Goal: Task Accomplishment & Management: Manage account settings

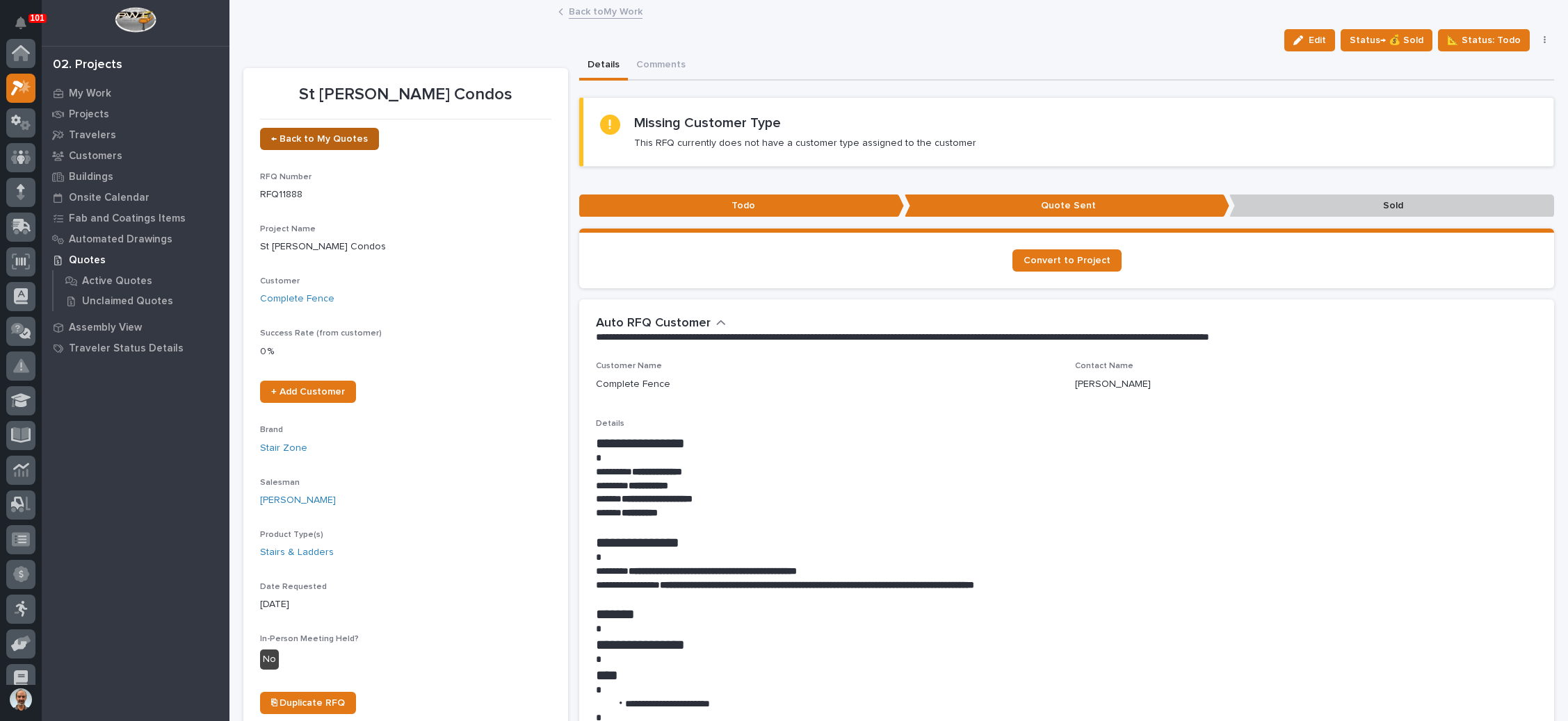
scroll to position [34, 0]
click at [332, 141] on span "← Back to My Quotes" at bounding box center [319, 139] width 97 height 10
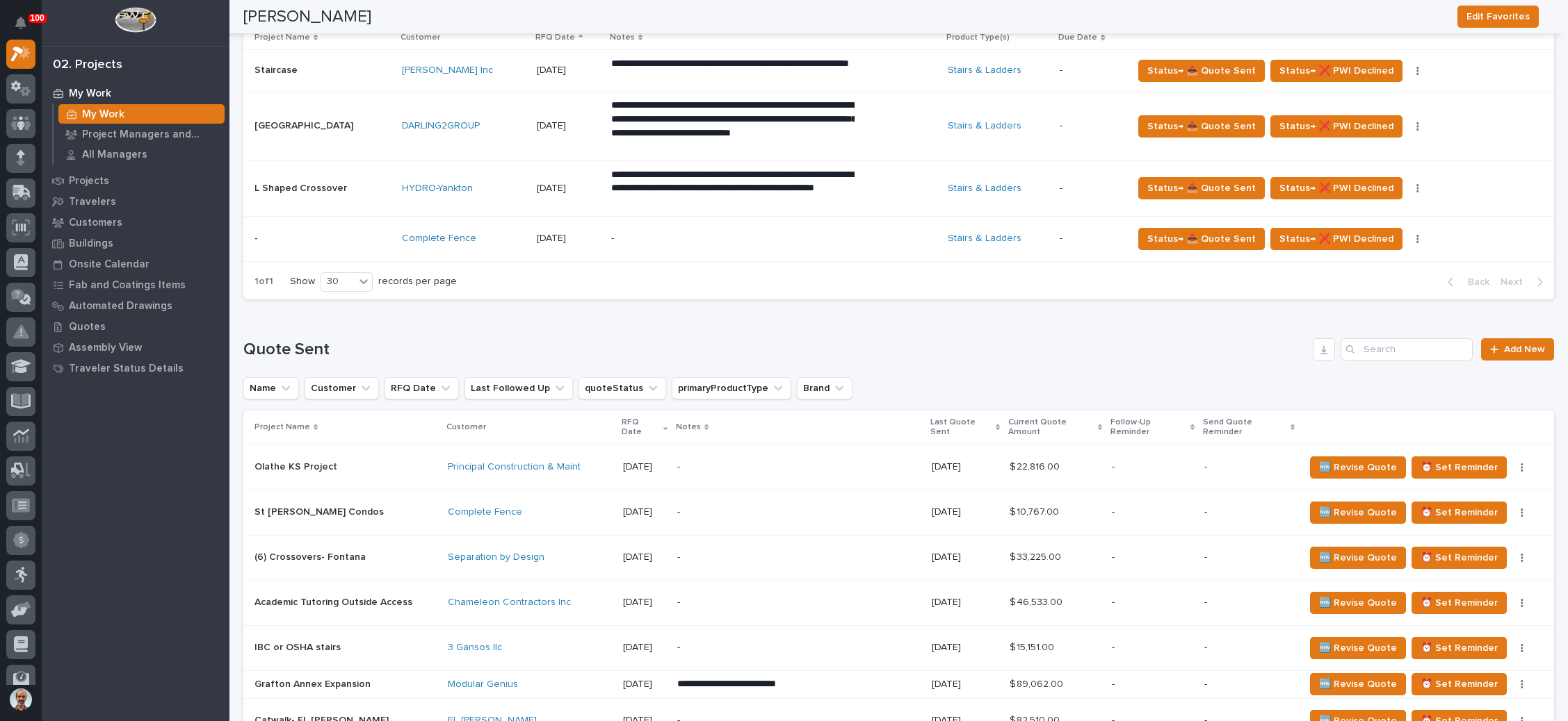
scroll to position [625, 0]
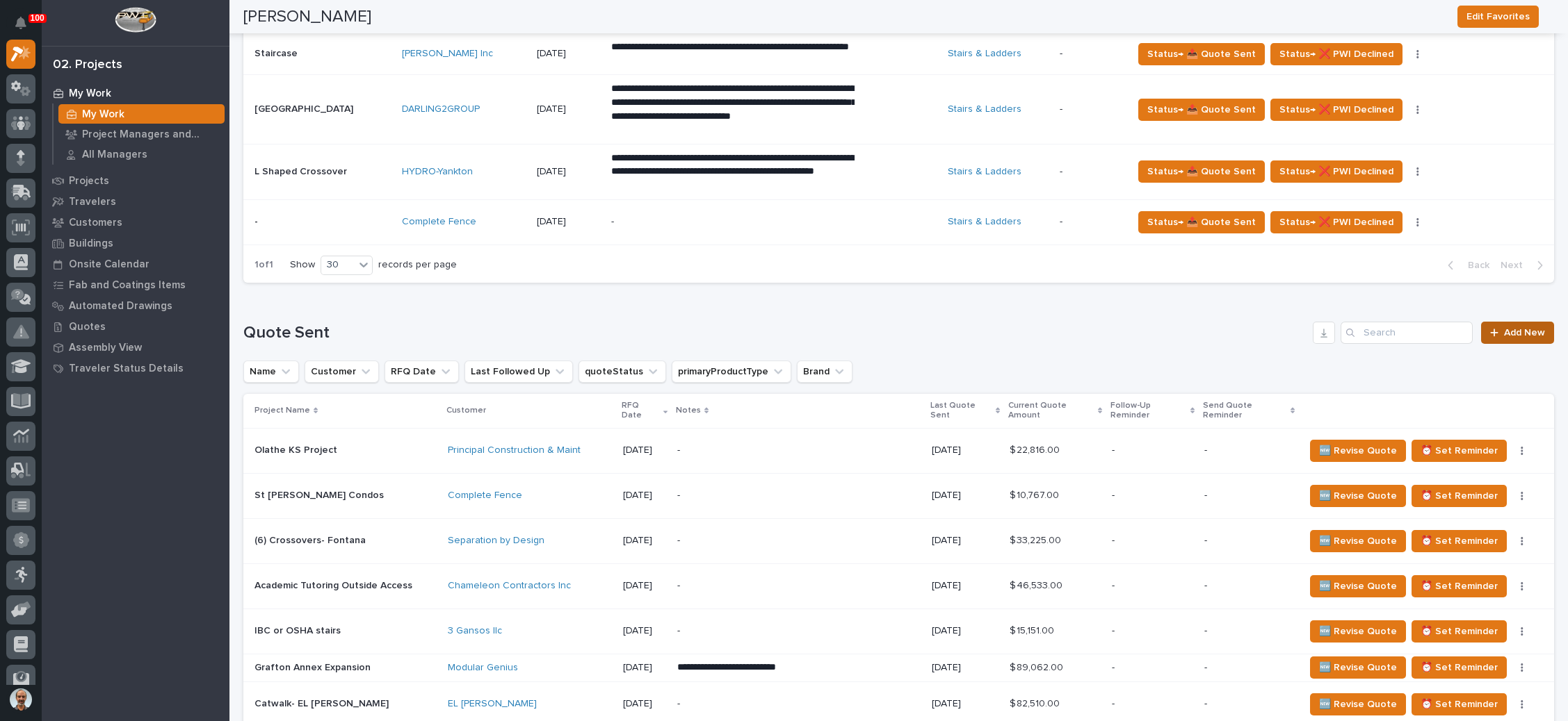
click at [1489, 332] on div at bounding box center [1496, 333] width 14 height 10
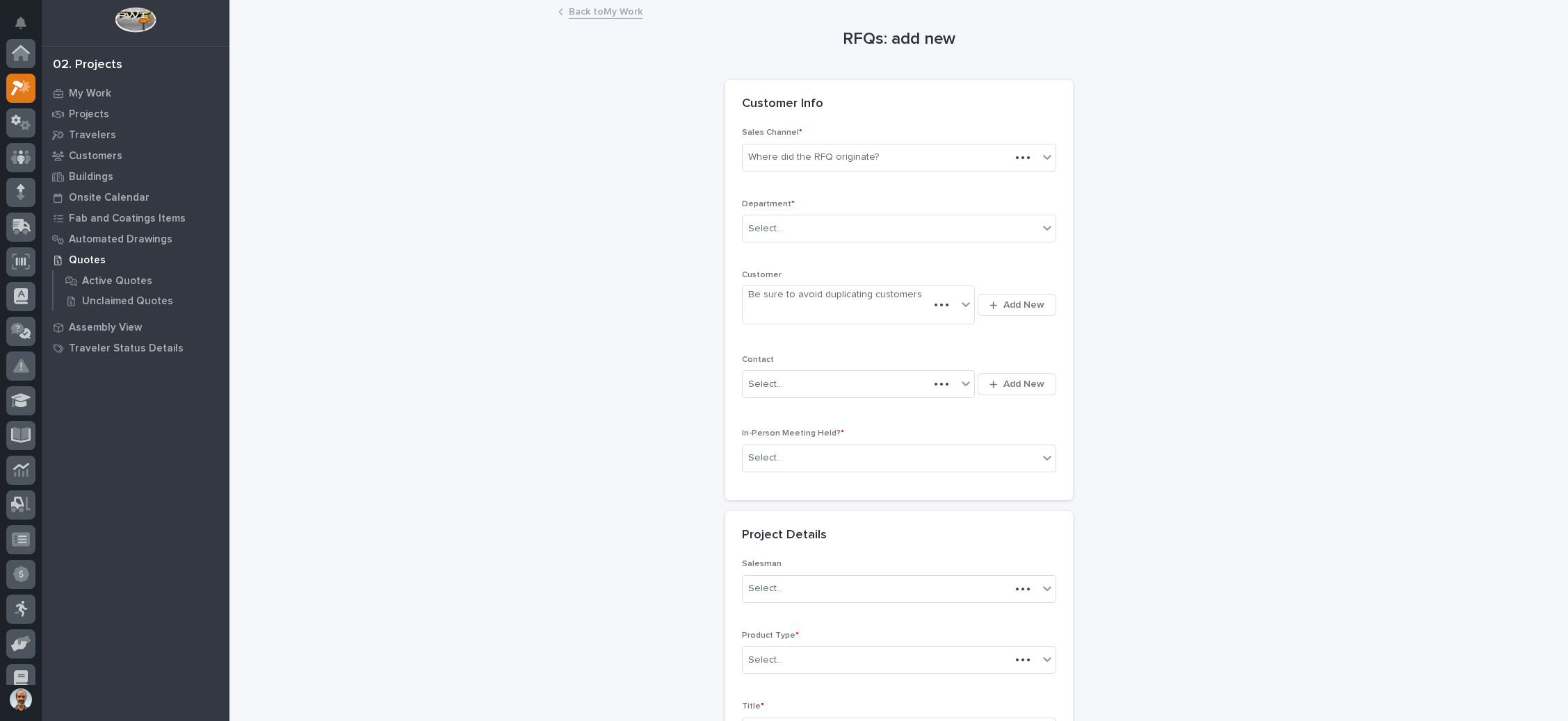
scroll to position [34, 0]
click at [854, 155] on div "Where did the RFQ originate?" at bounding box center [814, 158] width 131 height 15
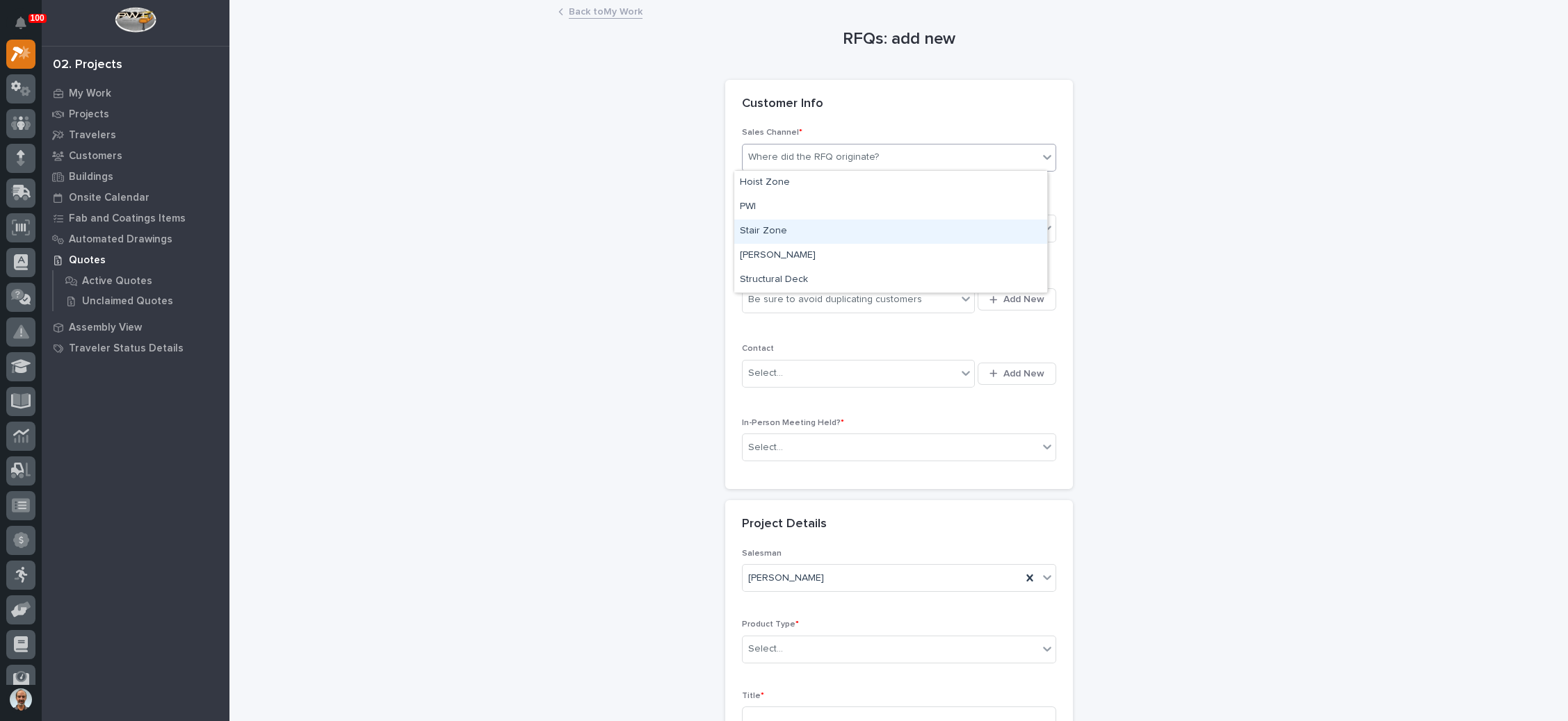
click at [851, 237] on div "Stair Zone" at bounding box center [891, 232] width 312 height 25
click at [847, 239] on div "Select..." at bounding box center [890, 229] width 295 height 23
click at [822, 258] on div "National Sales" at bounding box center [891, 254] width 312 height 25
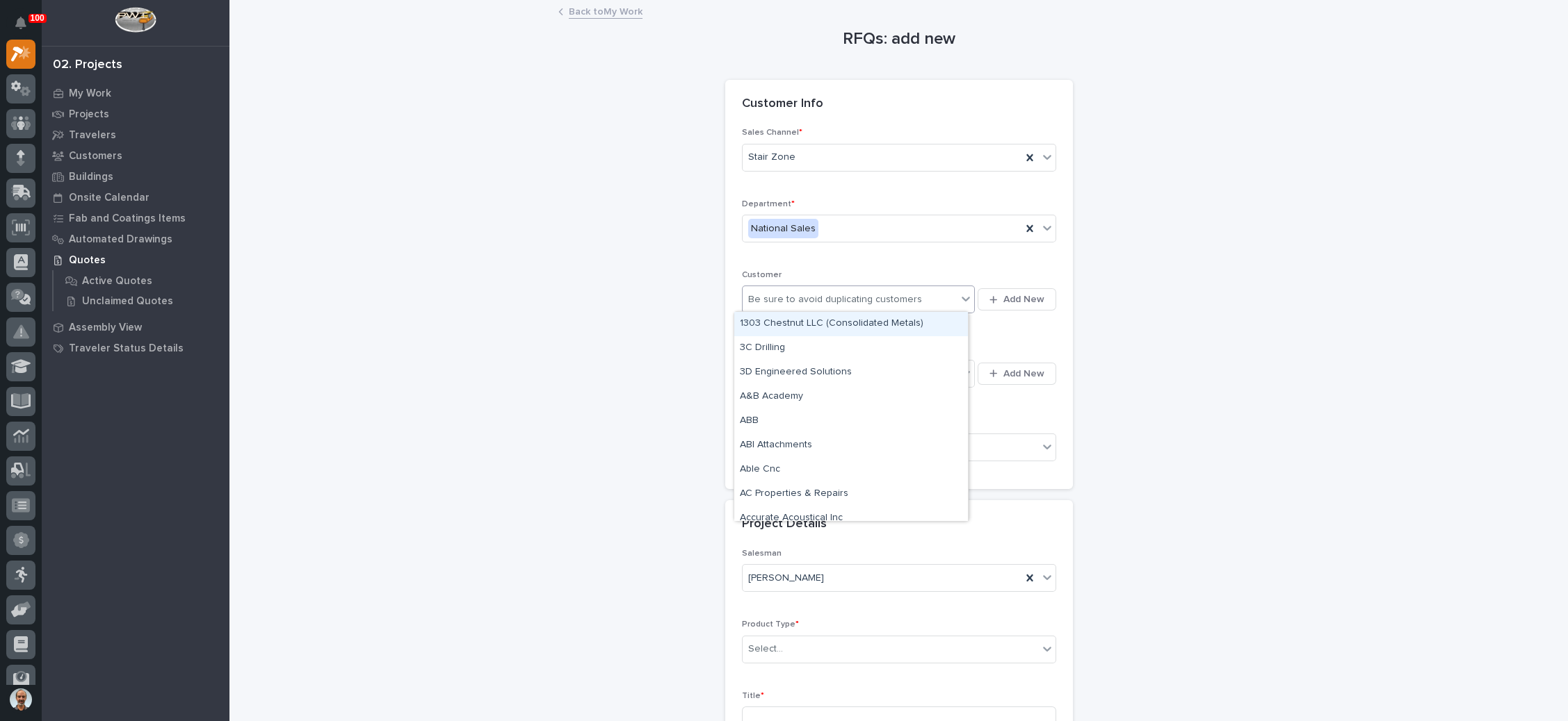
click at [878, 298] on div "Be sure to avoid duplicating customers" at bounding box center [835, 300] width 173 height 15
type input "*"
type input "****"
click at [745, 320] on div "Hinckley" at bounding box center [851, 325] width 234 height 25
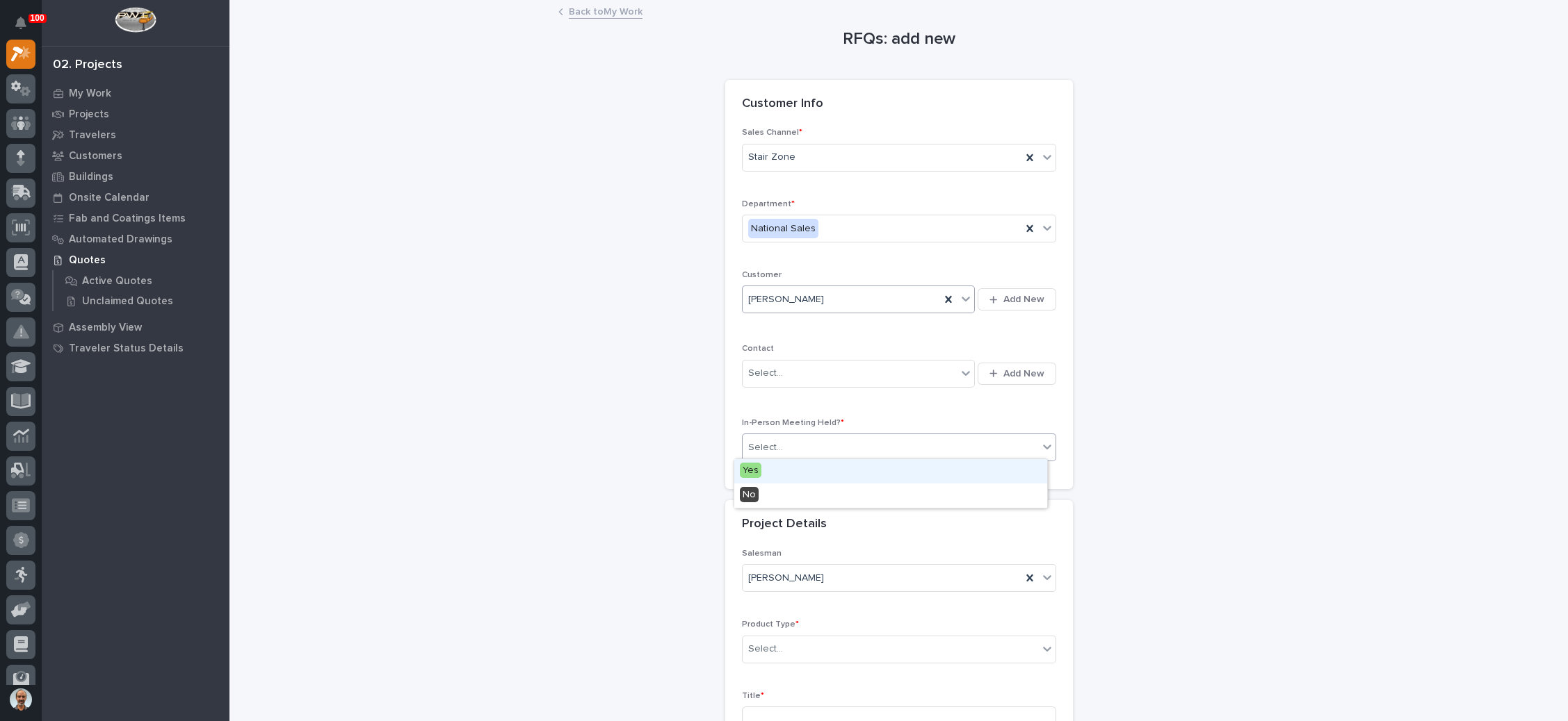
click at [813, 442] on div "Select..." at bounding box center [890, 448] width 295 height 23
click at [813, 495] on div "No" at bounding box center [891, 496] width 312 height 25
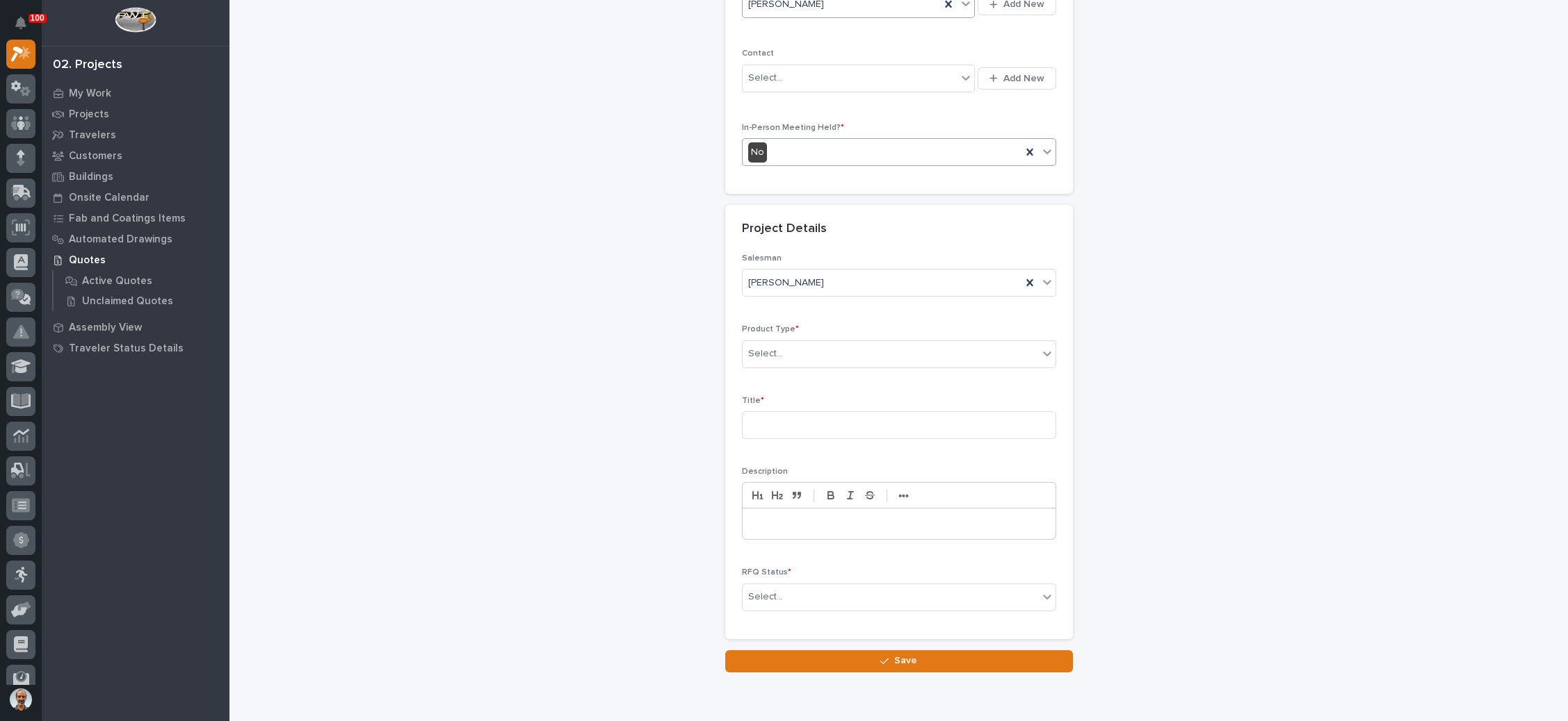
scroll to position [312, 0]
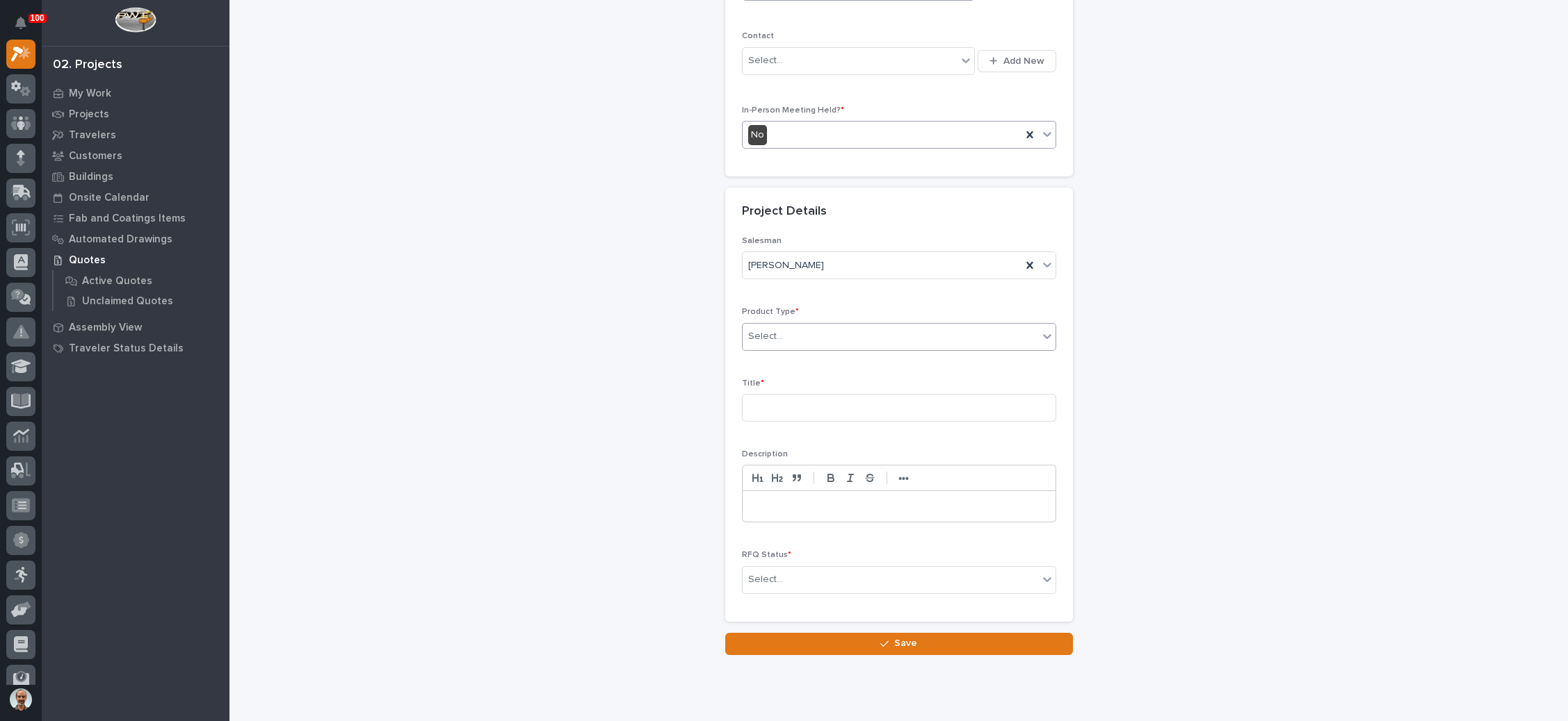
click at [861, 340] on div "Select..." at bounding box center [890, 337] width 295 height 23
click at [862, 549] on div "RV Components" at bounding box center [891, 553] width 312 height 25
click at [854, 342] on div "RV Components" at bounding box center [882, 337] width 279 height 23
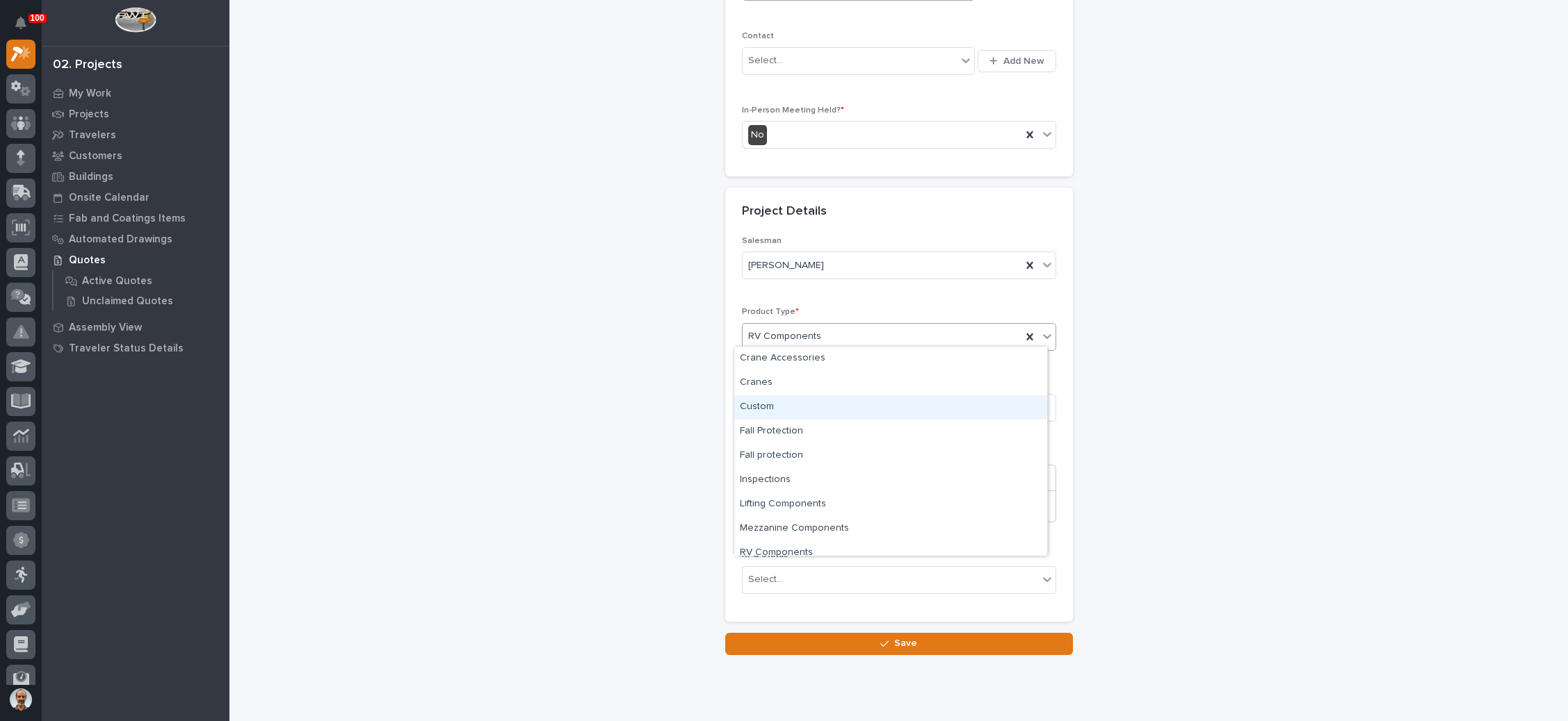
scroll to position [34, 0]
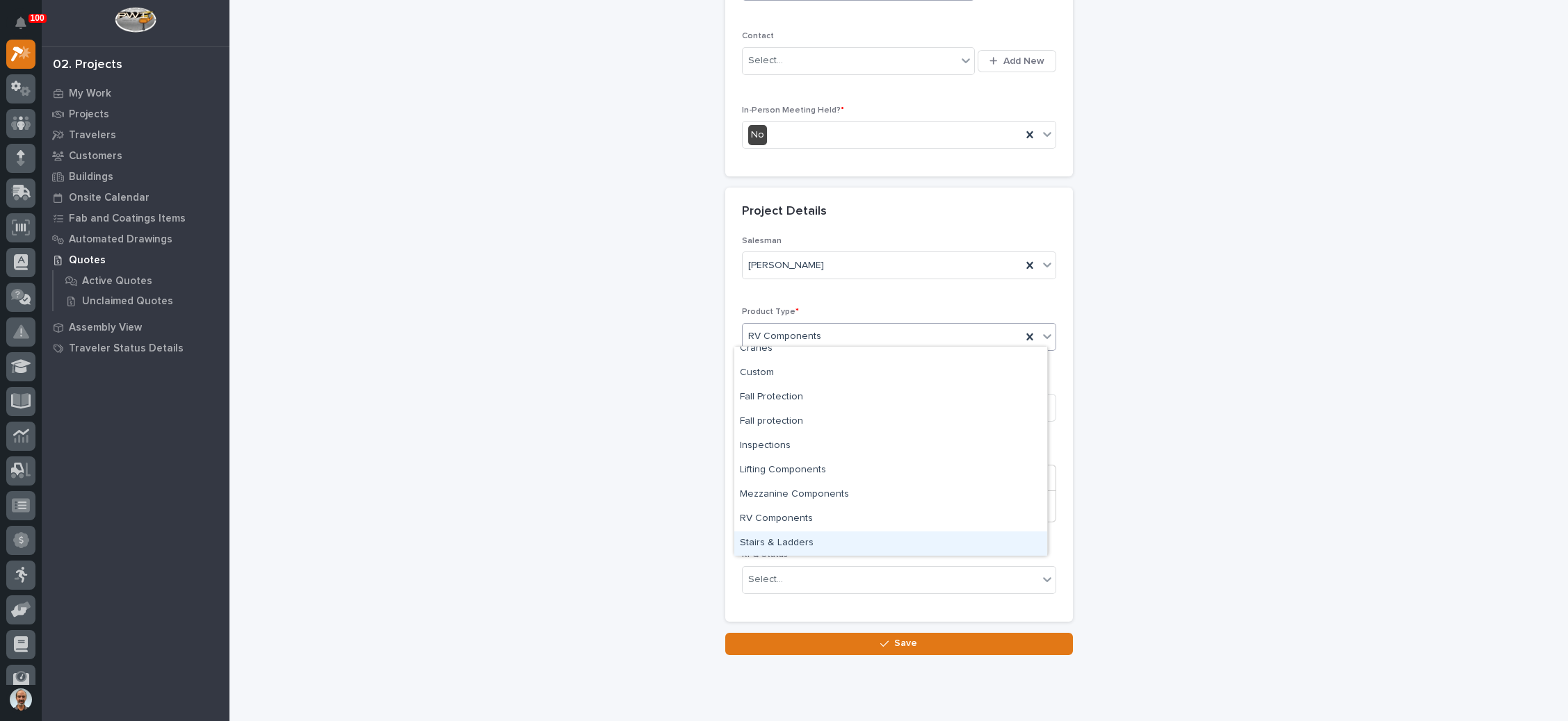
click at [841, 537] on div "Stairs & Ladders" at bounding box center [891, 544] width 312 height 25
click at [819, 405] on input at bounding box center [899, 408] width 314 height 28
type input "Electrical platform"
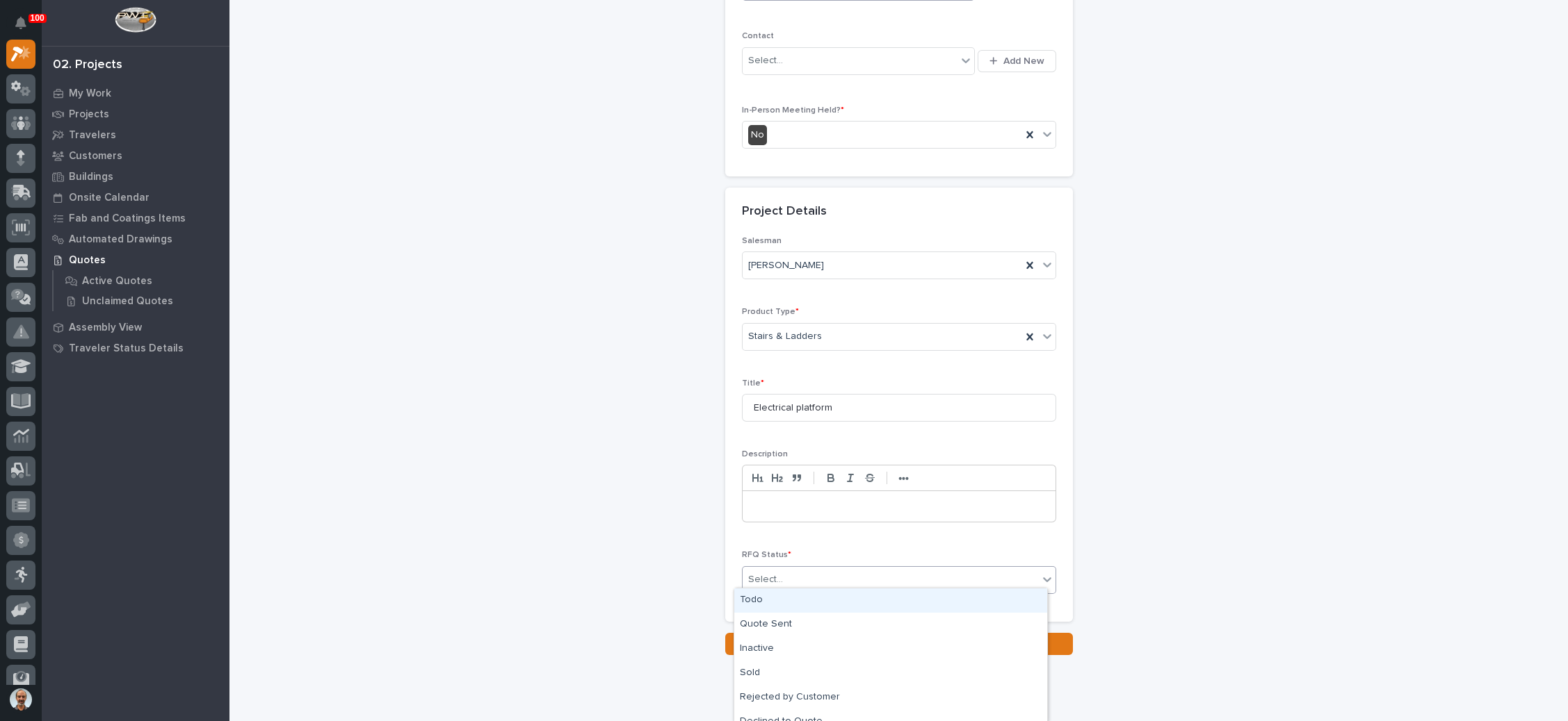
click at [809, 568] on div "Select..." at bounding box center [890, 580] width 295 height 23
click at [780, 622] on div "Quote Sent" at bounding box center [891, 625] width 312 height 25
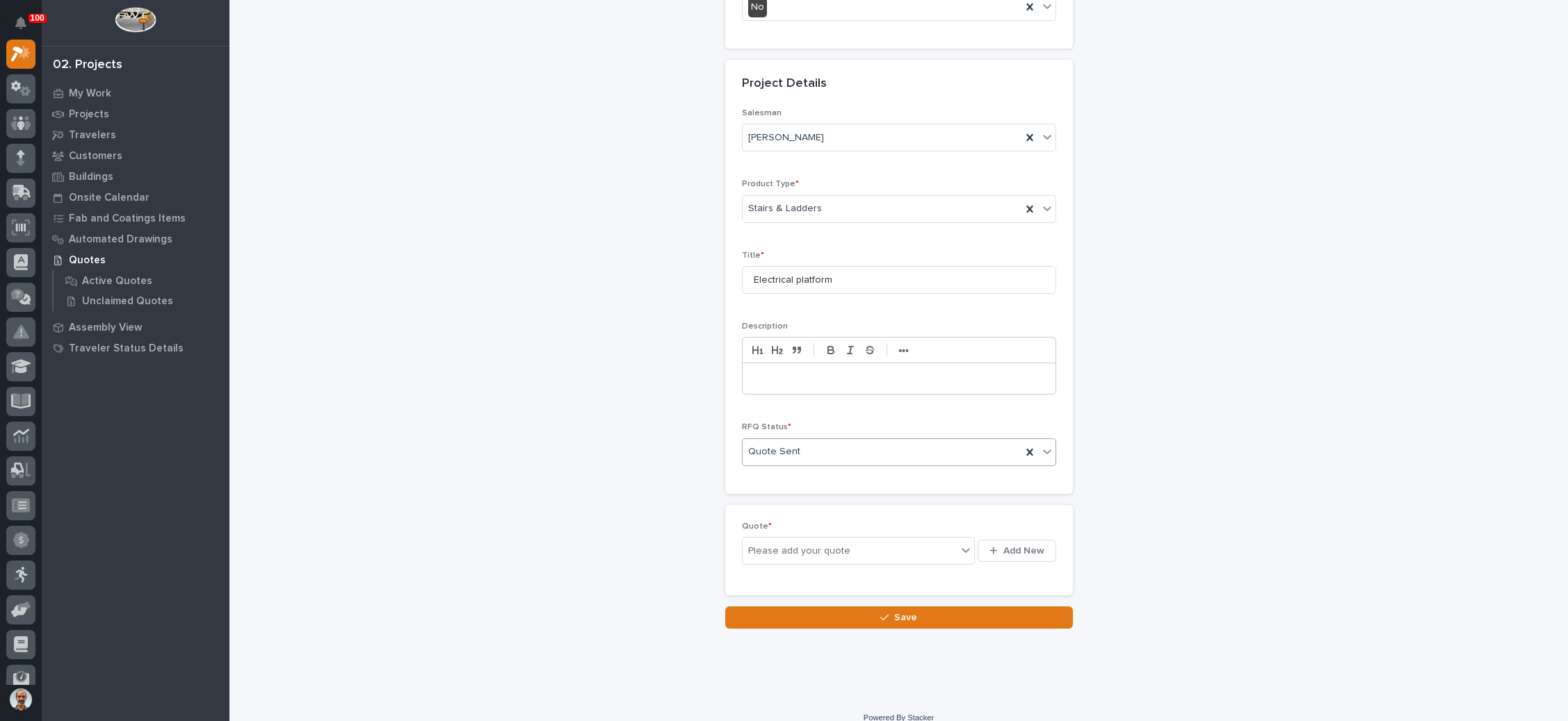
scroll to position [450, 0]
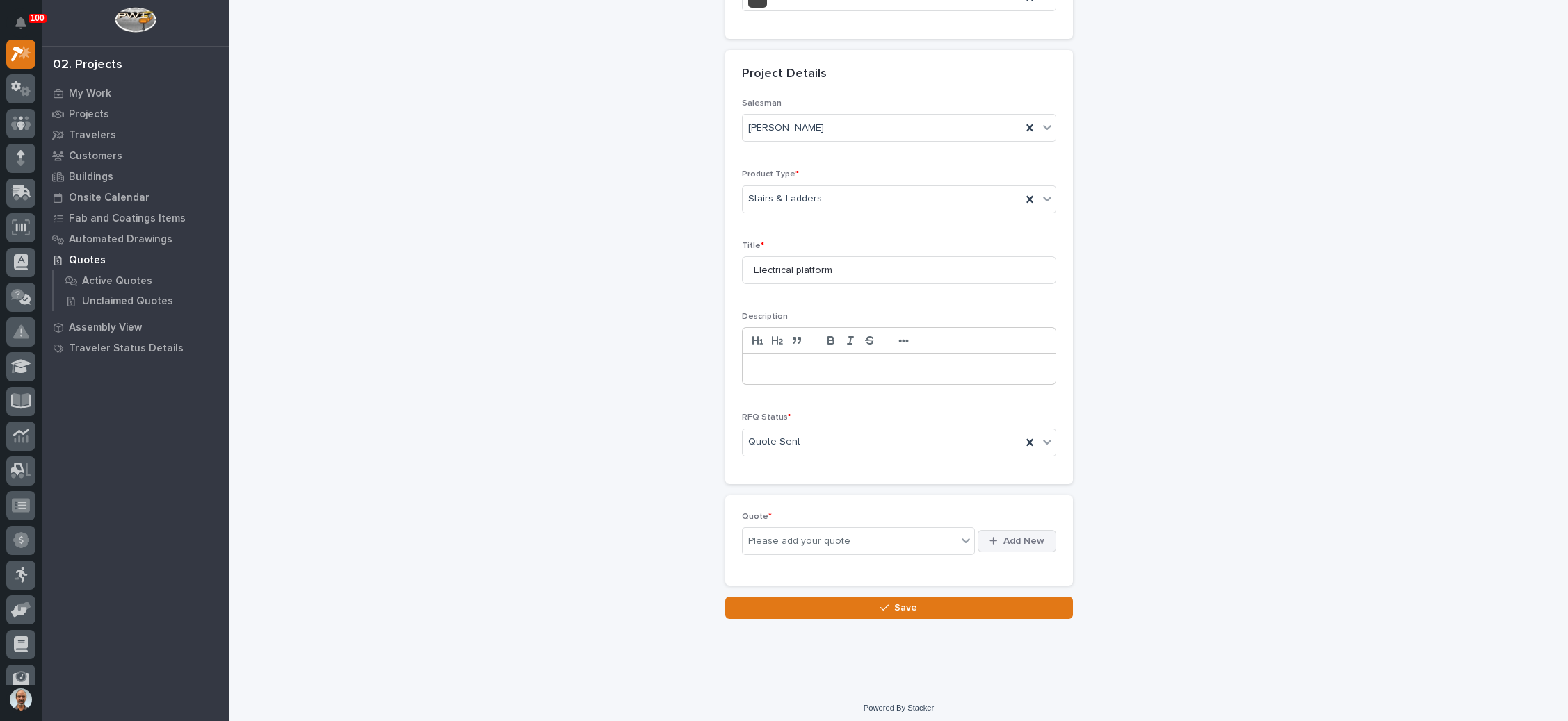
click at [1016, 531] on button "Add New" at bounding box center [1016, 541] width 78 height 22
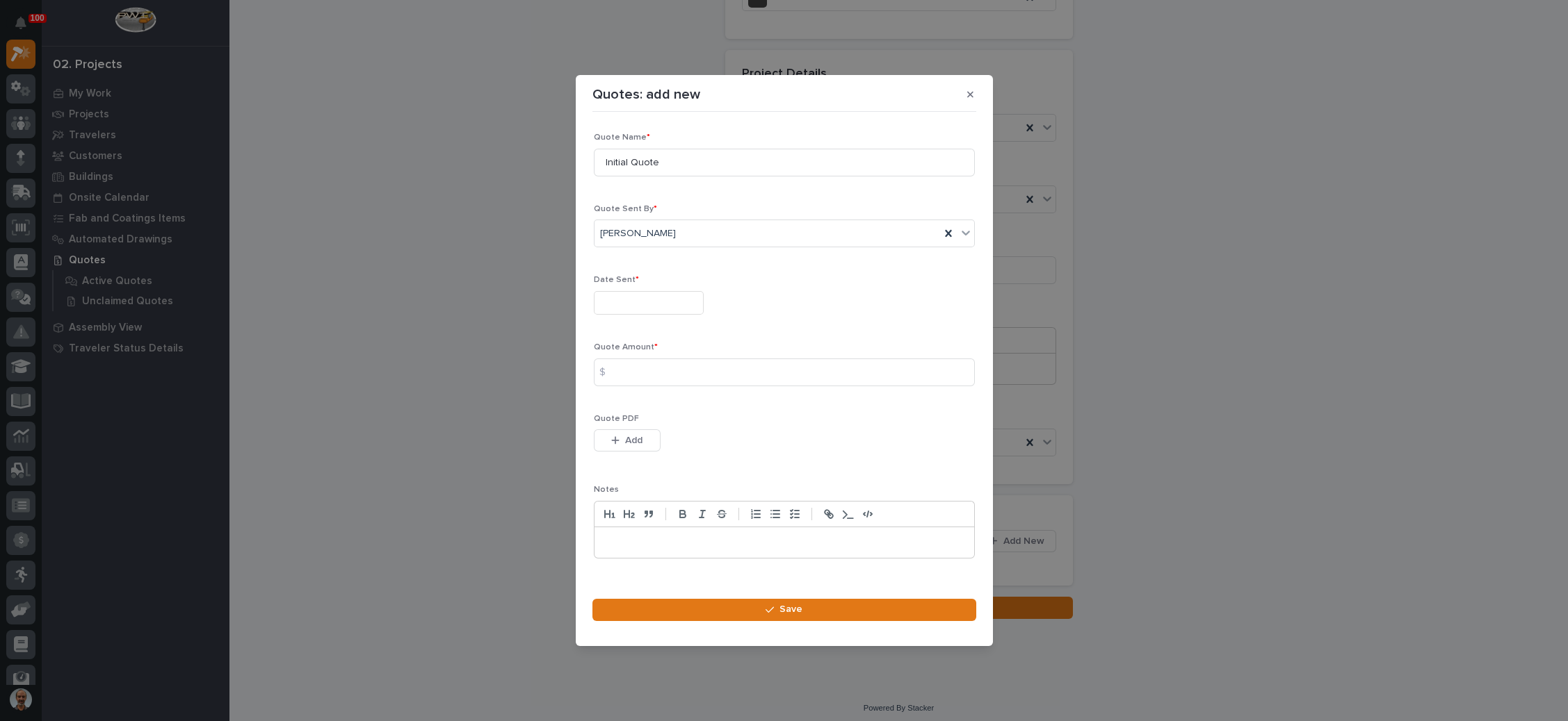
click at [678, 307] on input "text" at bounding box center [649, 303] width 110 height 25
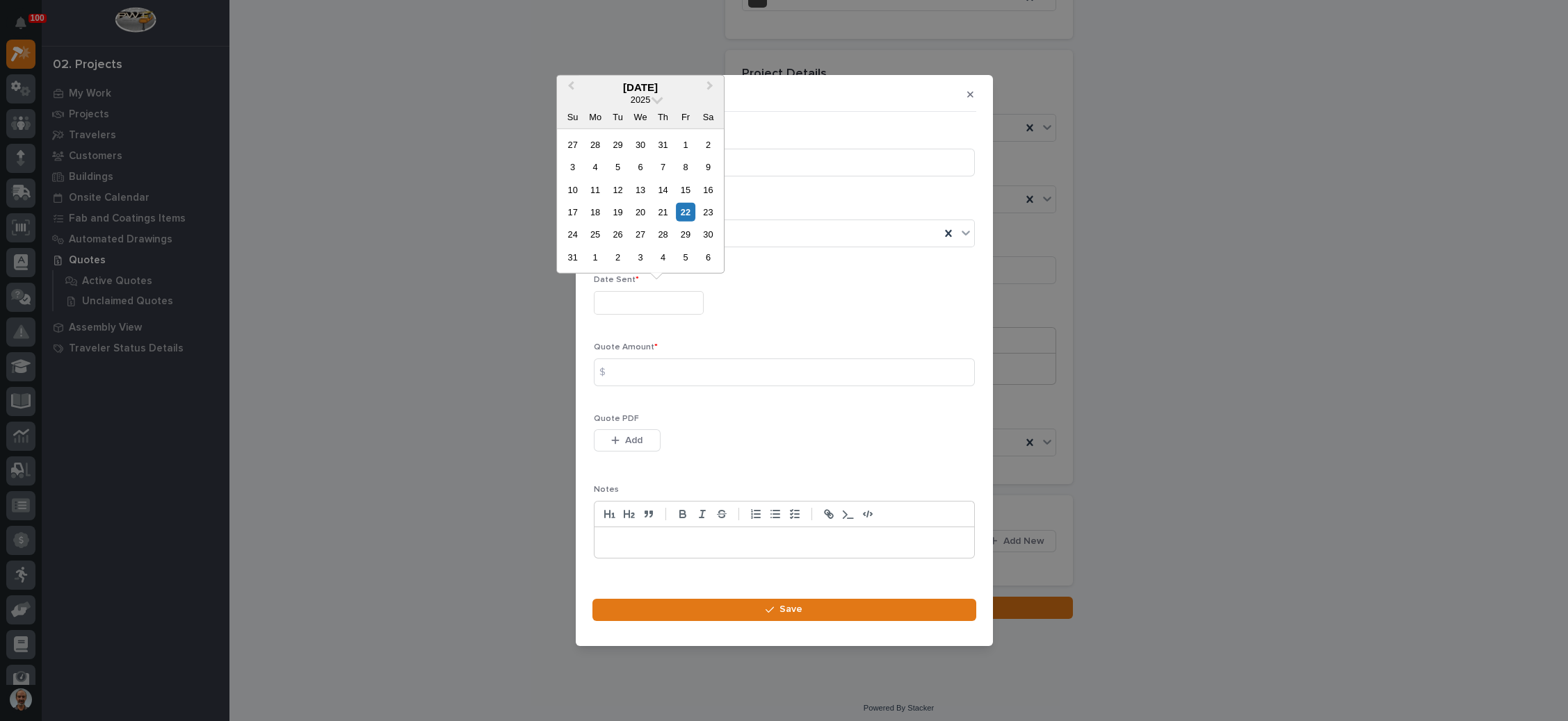
drag, startPoint x: 688, startPoint y: 212, endPoint x: 643, endPoint y: 254, distance: 61.6
click at [688, 212] on div "22" at bounding box center [685, 212] width 19 height 19
type input "**********"
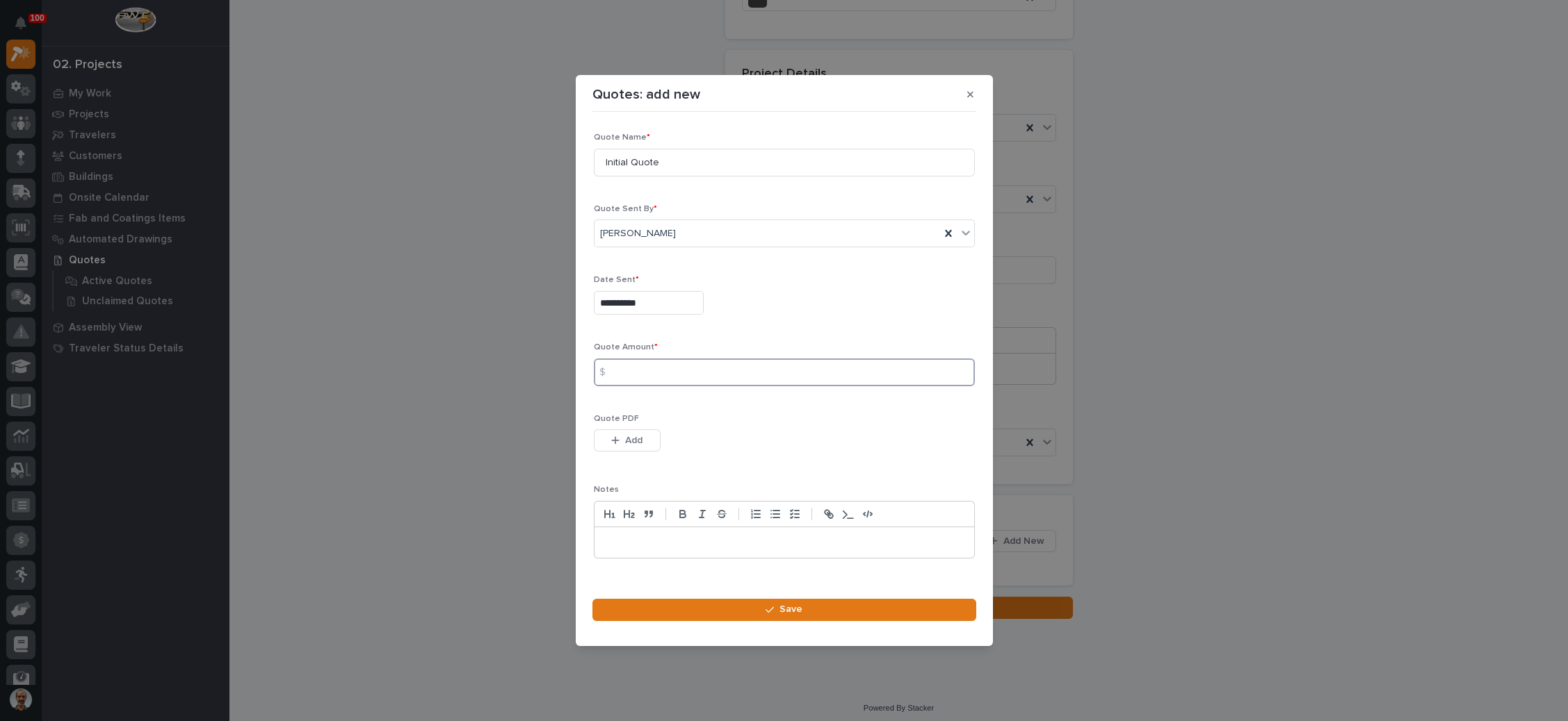
click at [666, 374] on input at bounding box center [784, 373] width 381 height 28
type input "7060"
click at [645, 434] on button "Add" at bounding box center [627, 440] width 67 height 22
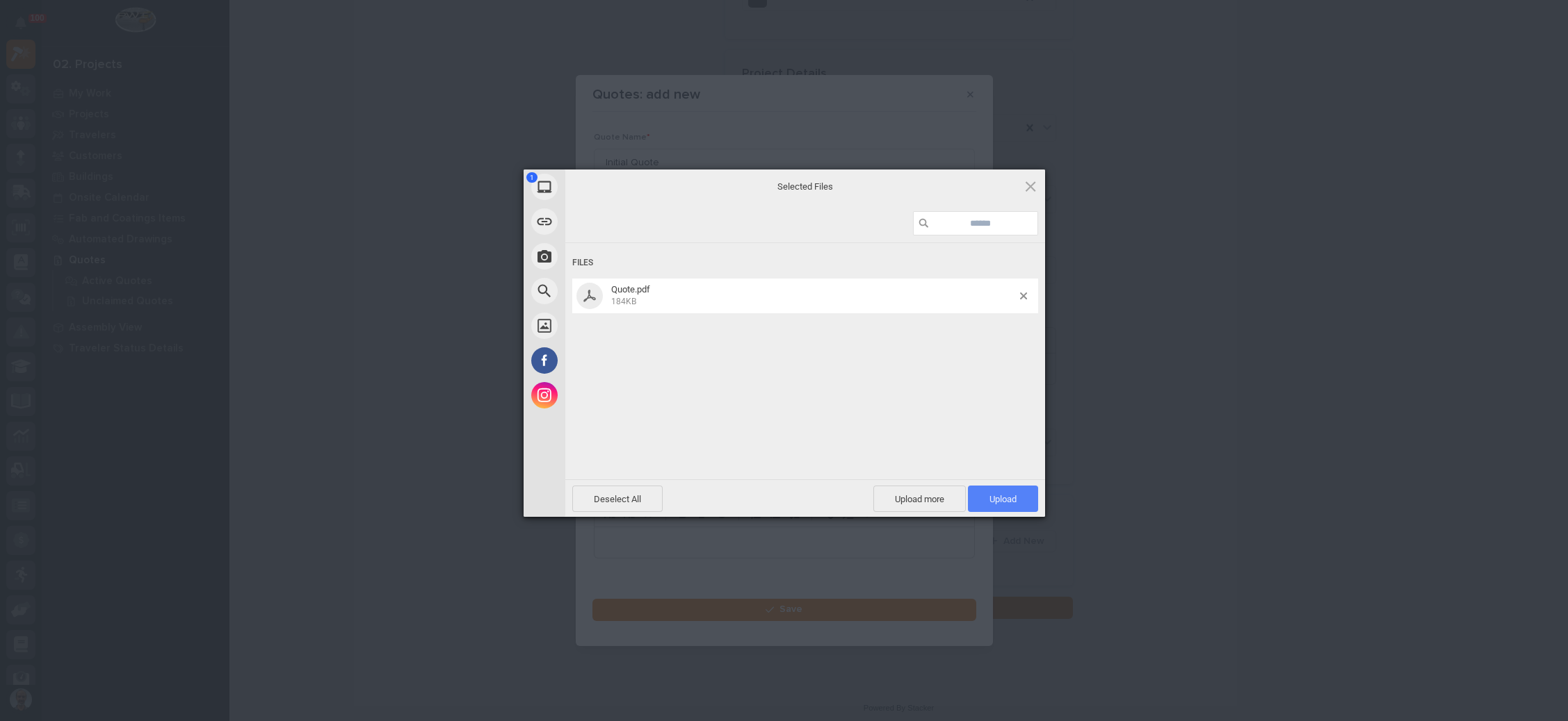
click at [1020, 491] on span "Upload 1" at bounding box center [1003, 499] width 70 height 26
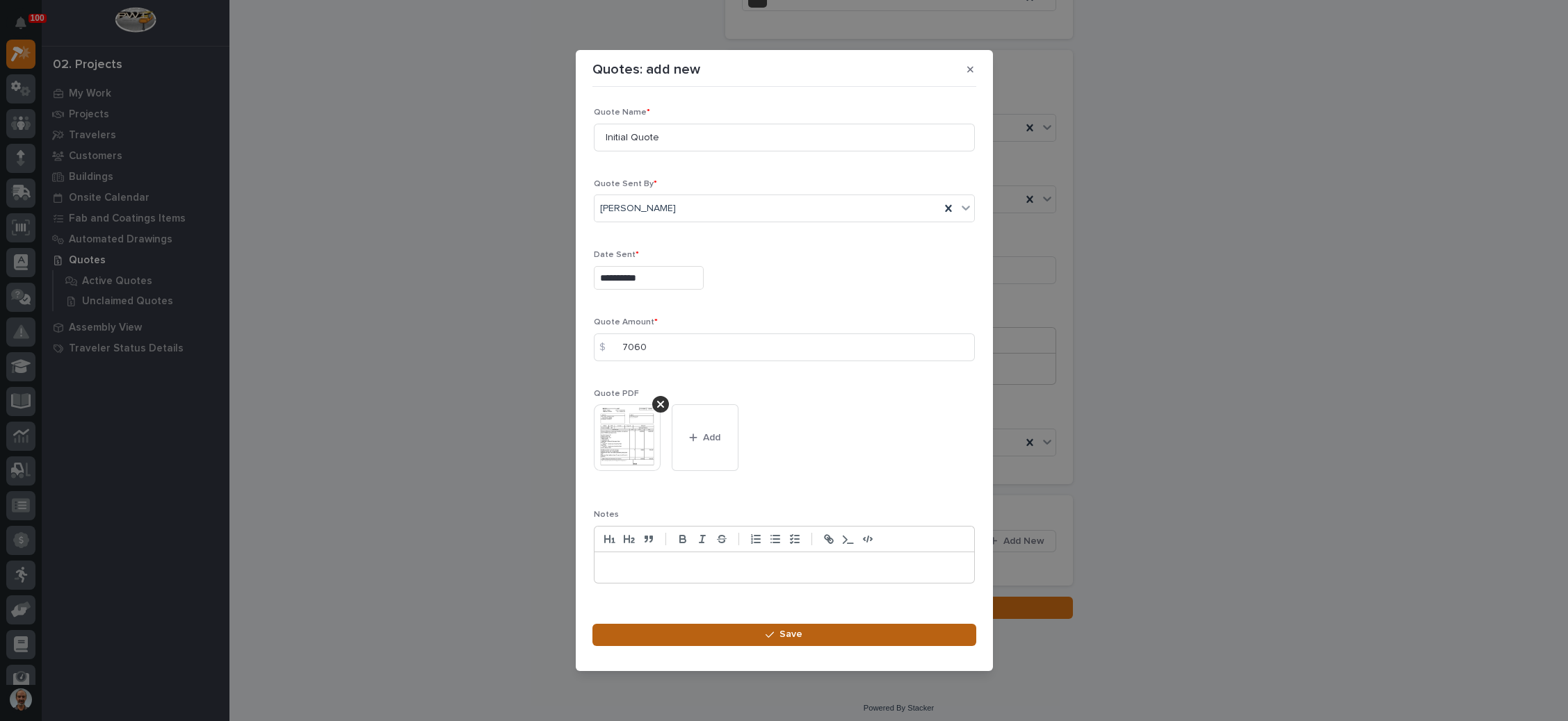
click at [792, 624] on button "Save" at bounding box center [784, 634] width 384 height 22
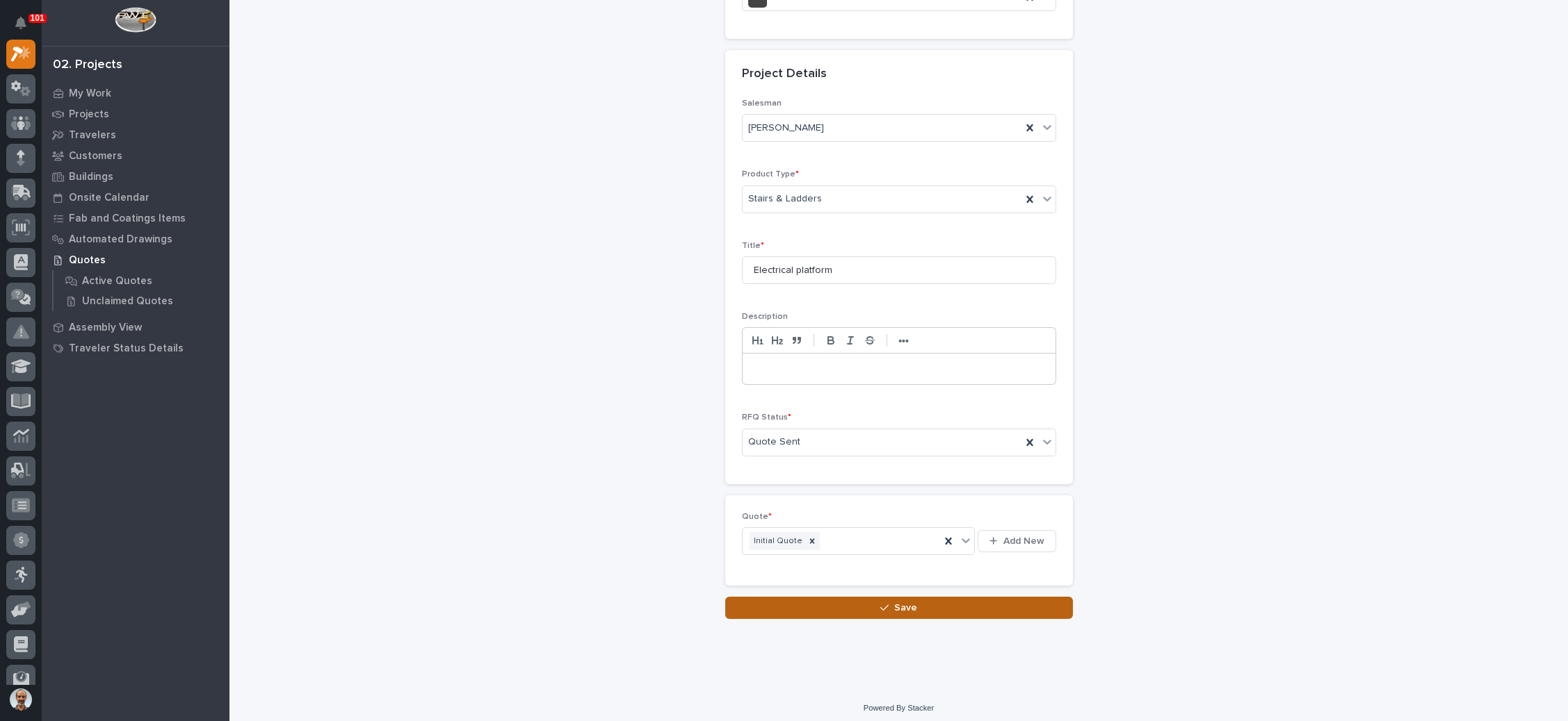
click at [894, 602] on span "Save" at bounding box center [905, 607] width 23 height 12
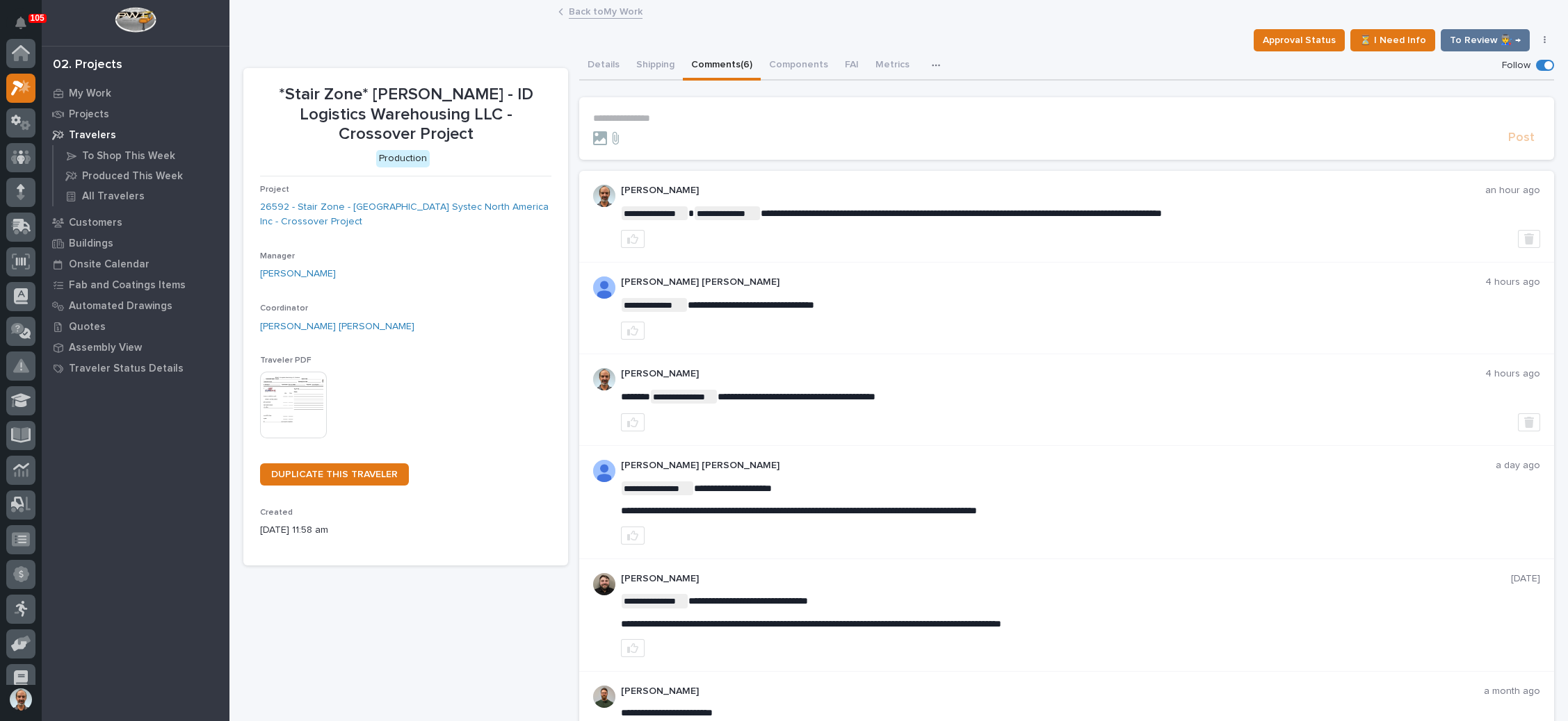
scroll to position [34, 0]
click at [92, 87] on p "My Work" at bounding box center [90, 93] width 43 height 12
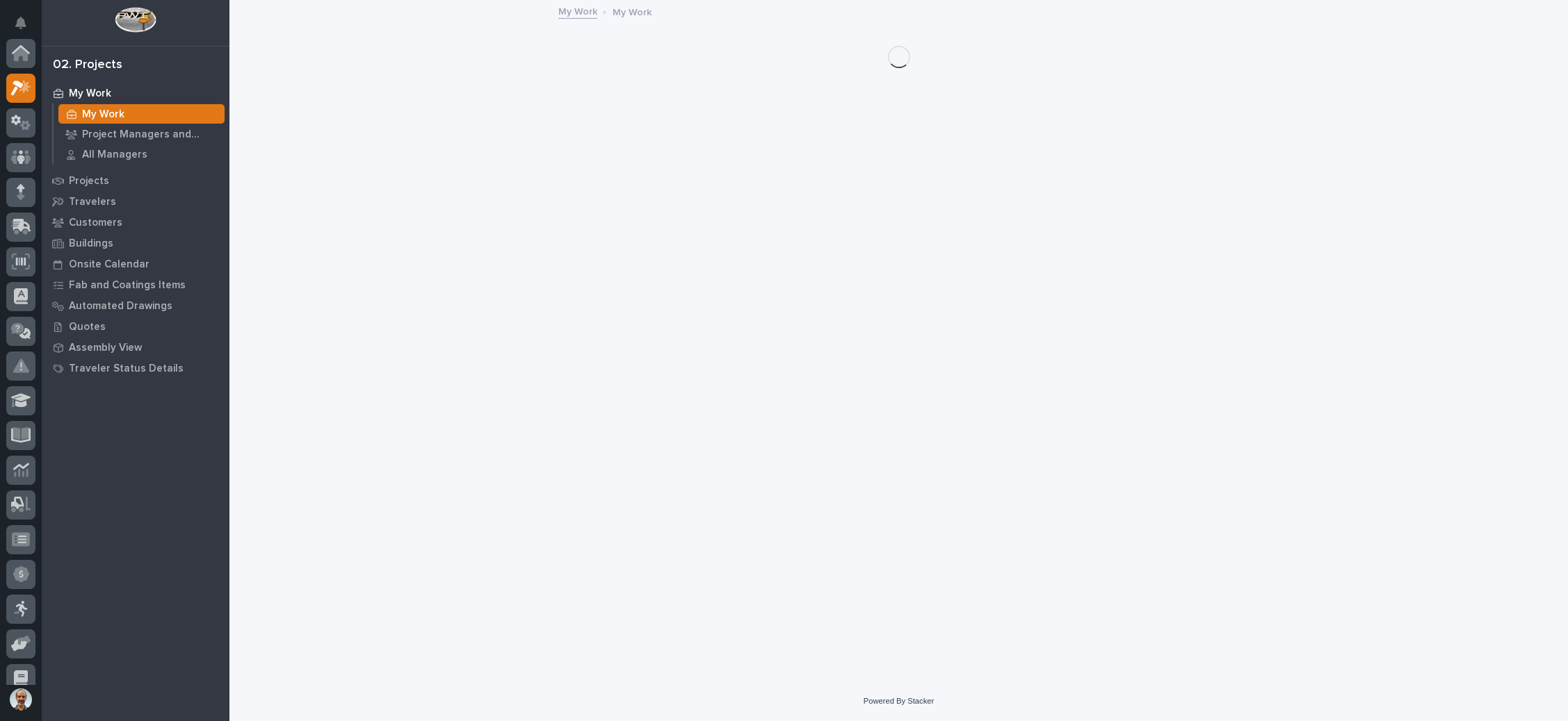
scroll to position [34, 0]
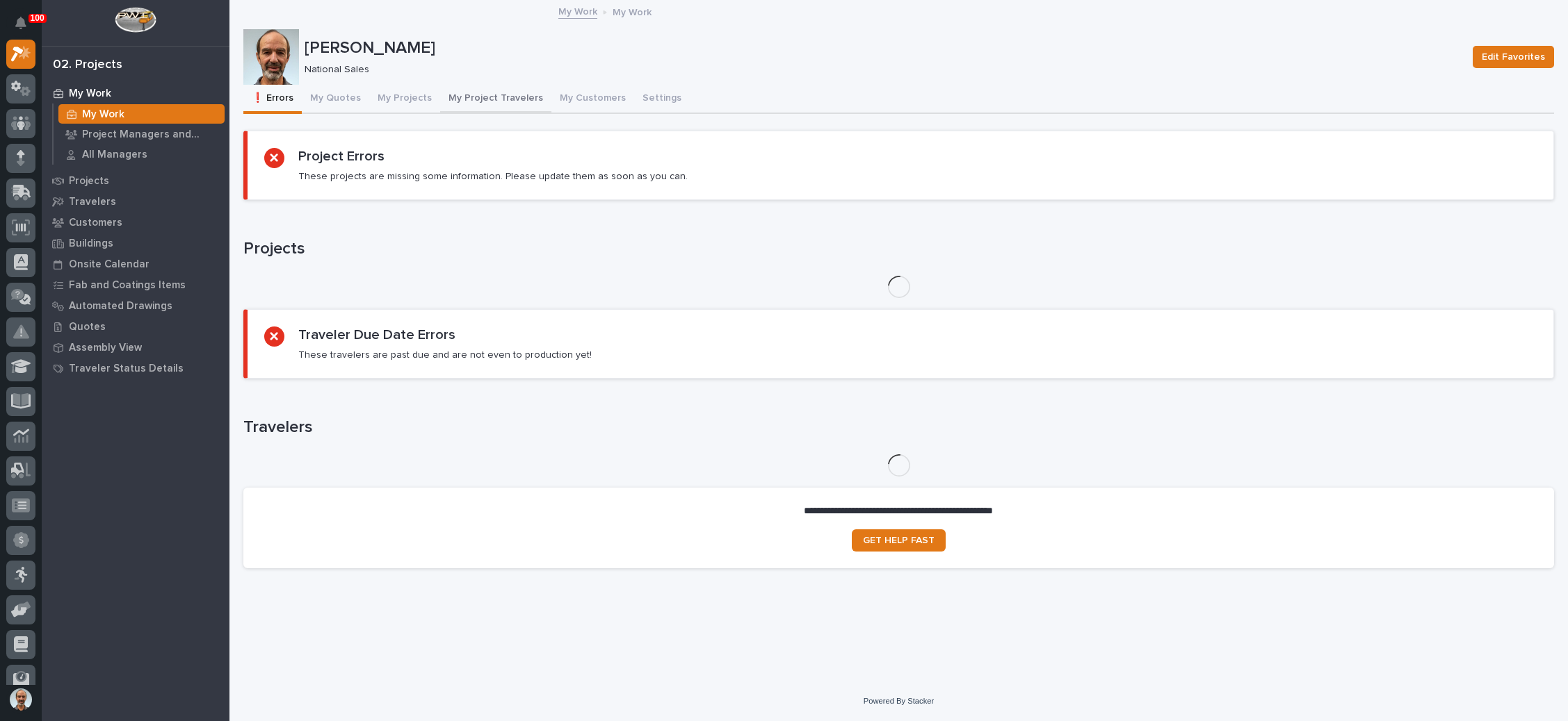
click at [503, 100] on button "My Project Travelers" at bounding box center [496, 100] width 111 height 29
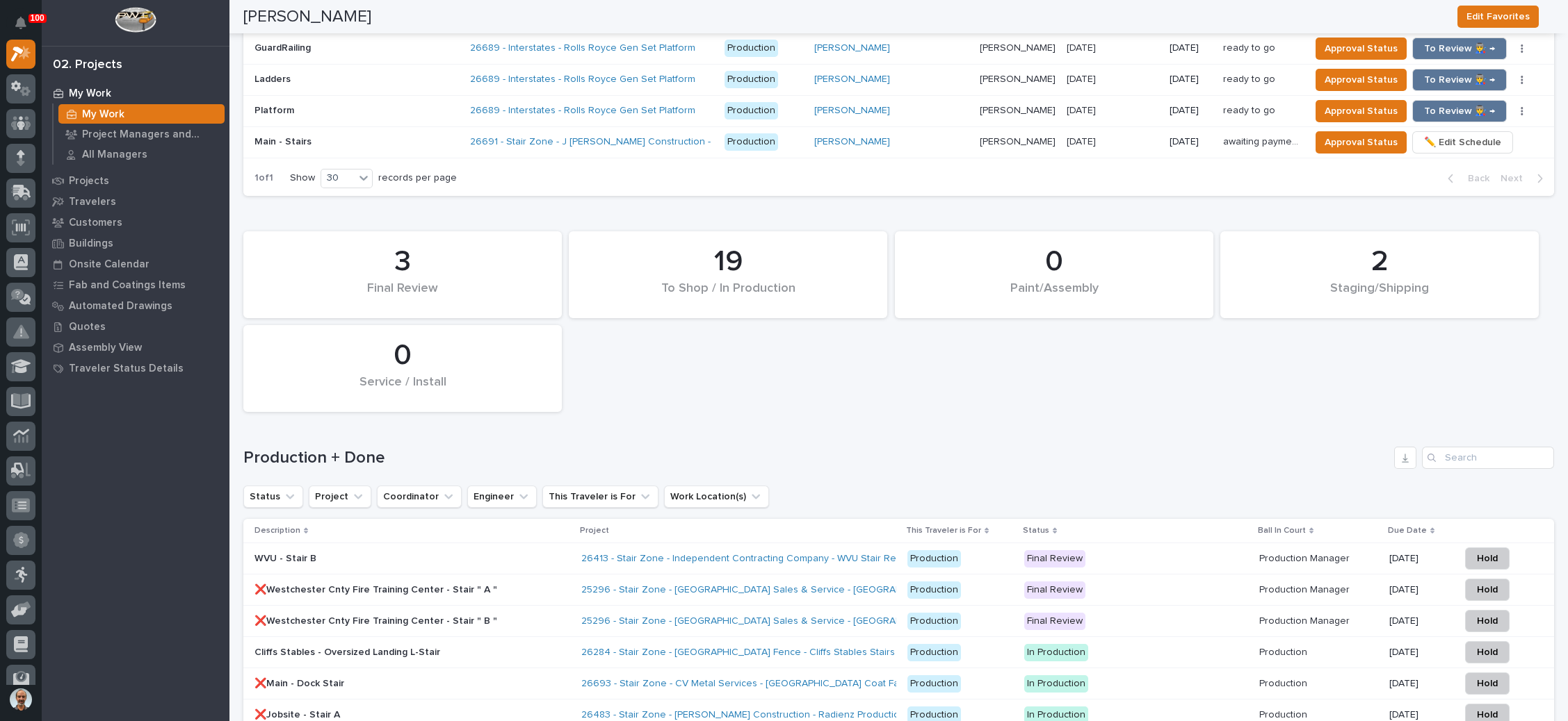
scroll to position [1876, 0]
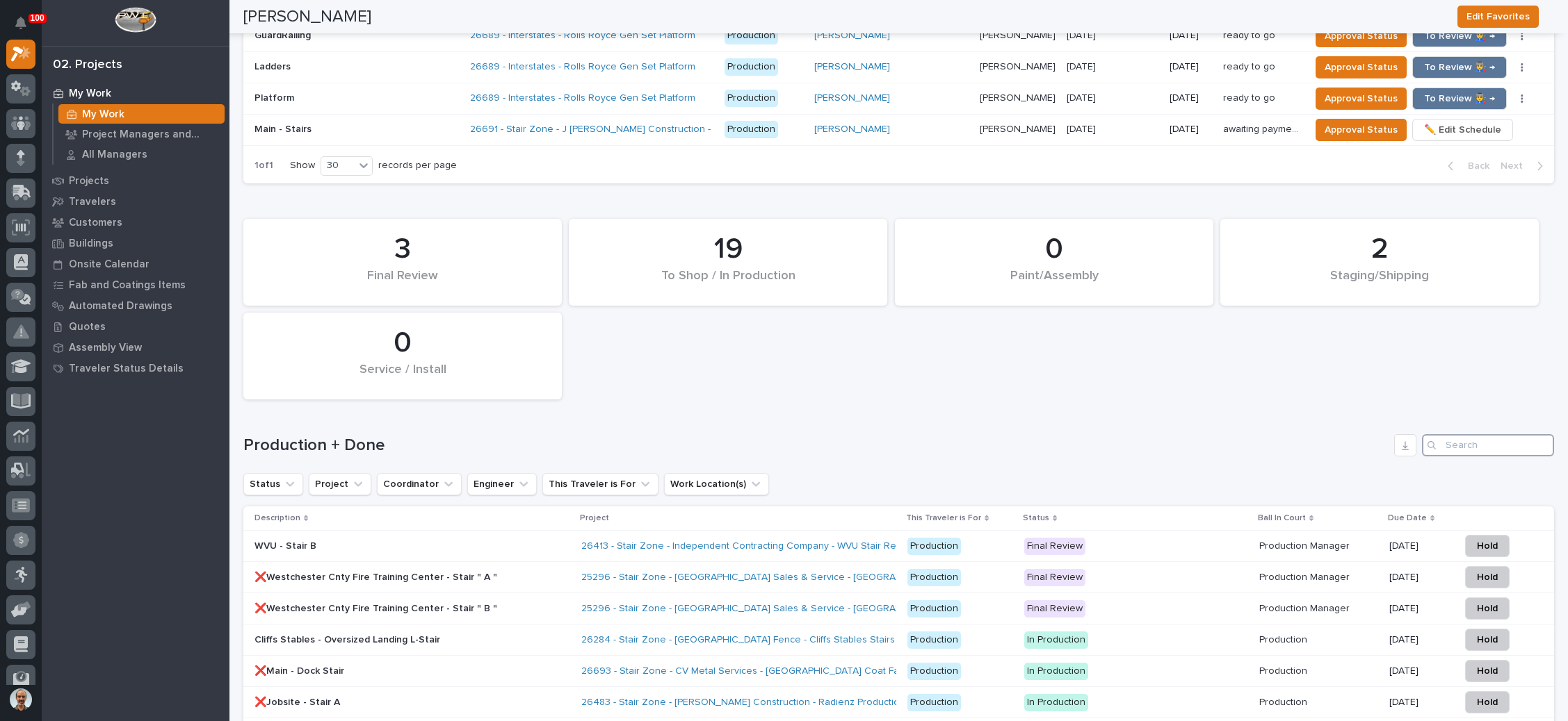
click at [1476, 434] on input "Search" at bounding box center [1487, 445] width 132 height 22
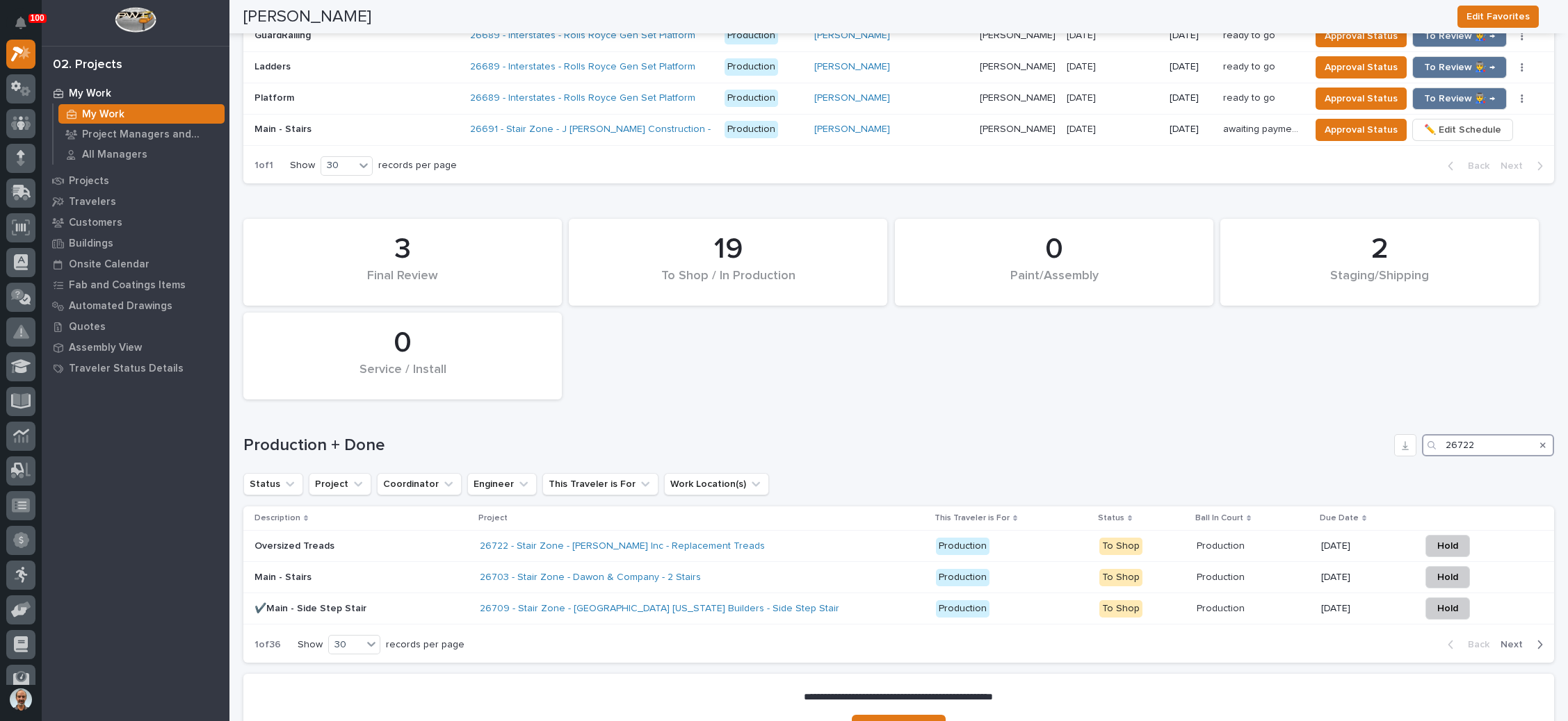
type input "26722"
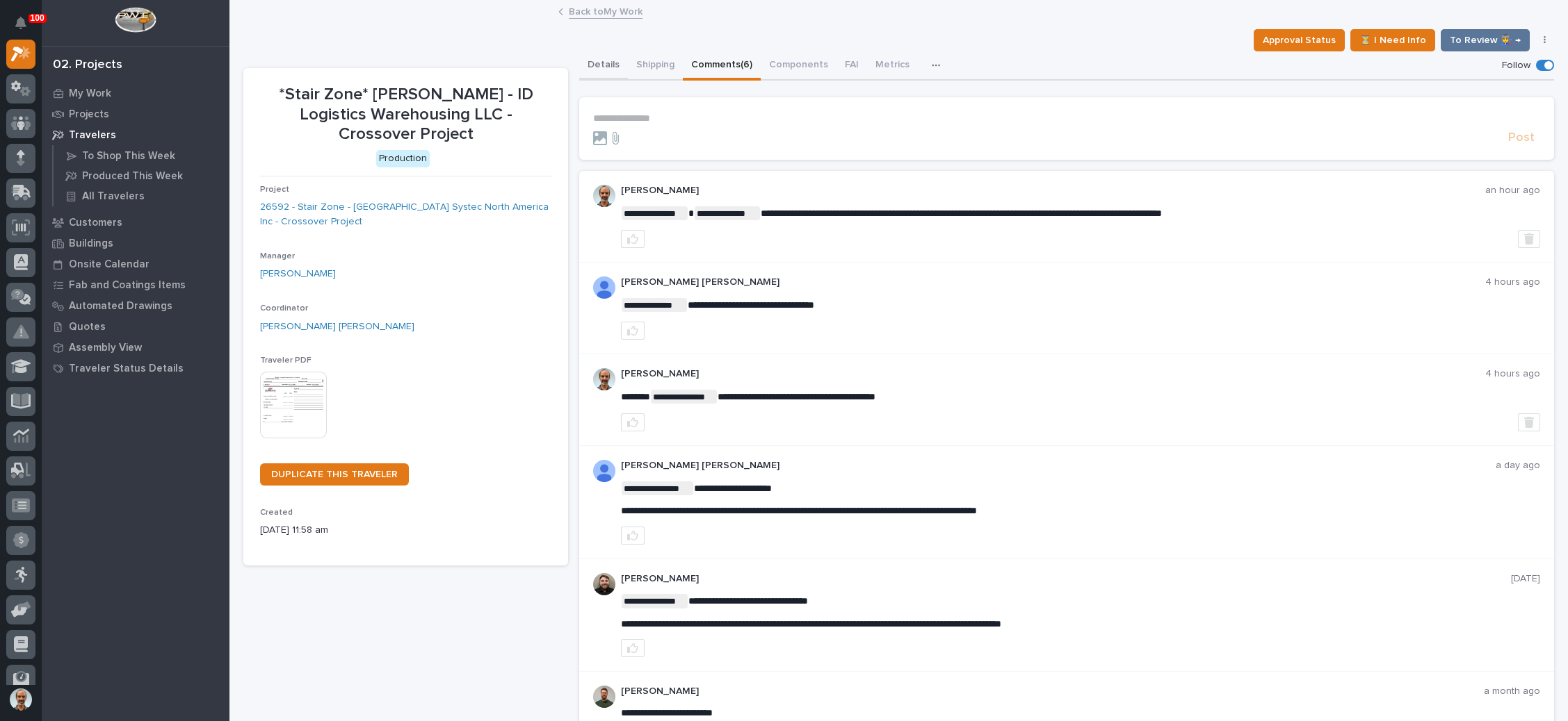
click at [593, 60] on button "Details" at bounding box center [603, 66] width 48 height 29
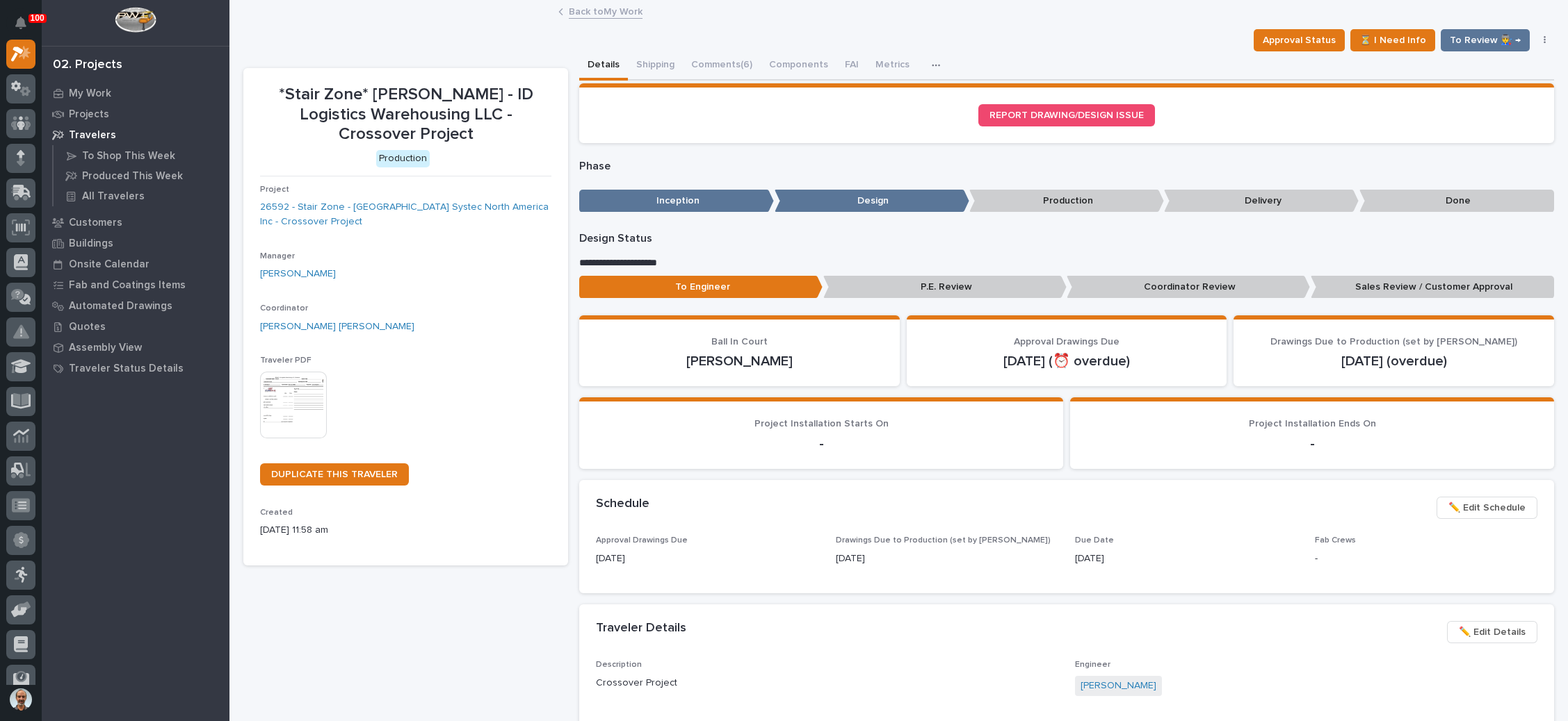
click at [1462, 504] on span "✏️ Edit Schedule" at bounding box center [1486, 508] width 77 height 16
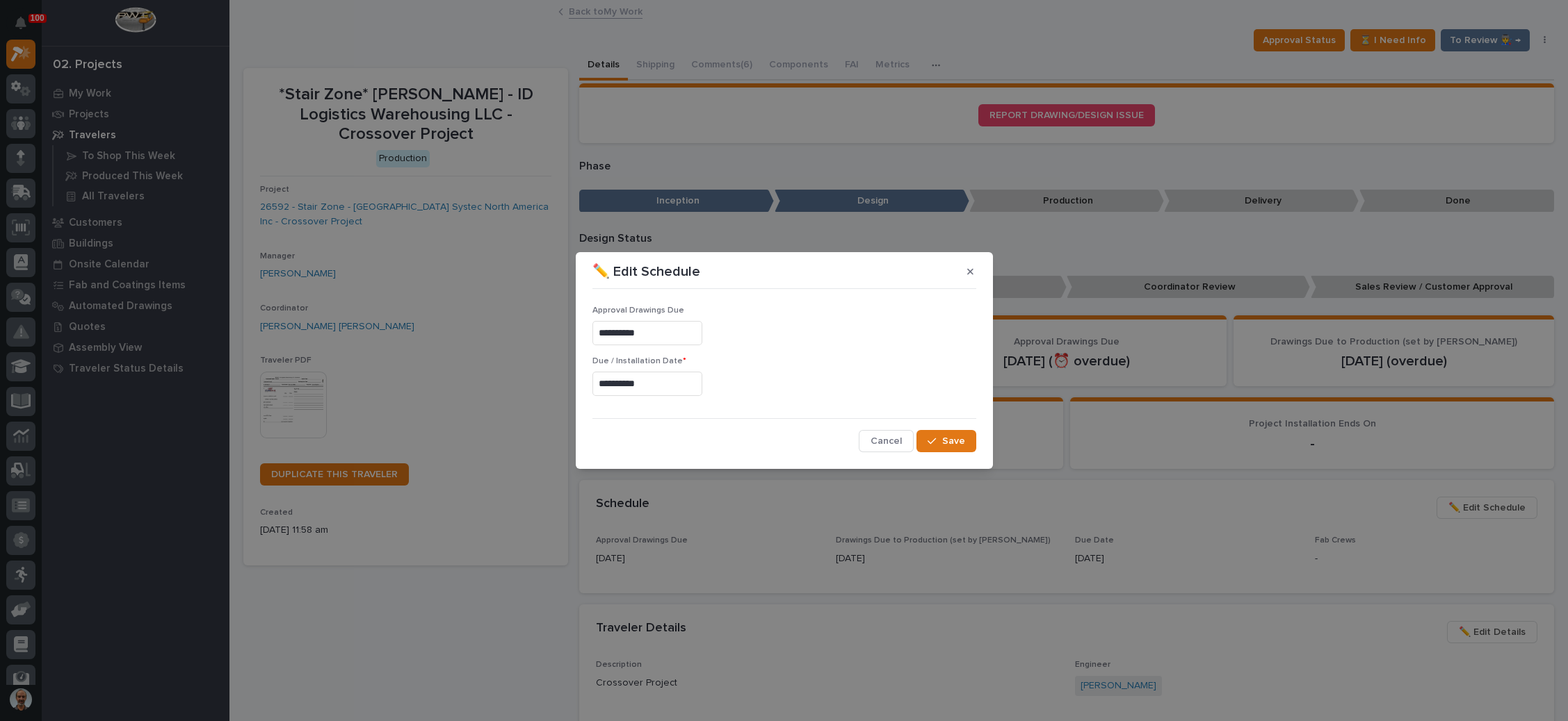
click at [657, 378] on input "**********" at bounding box center [647, 384] width 110 height 25
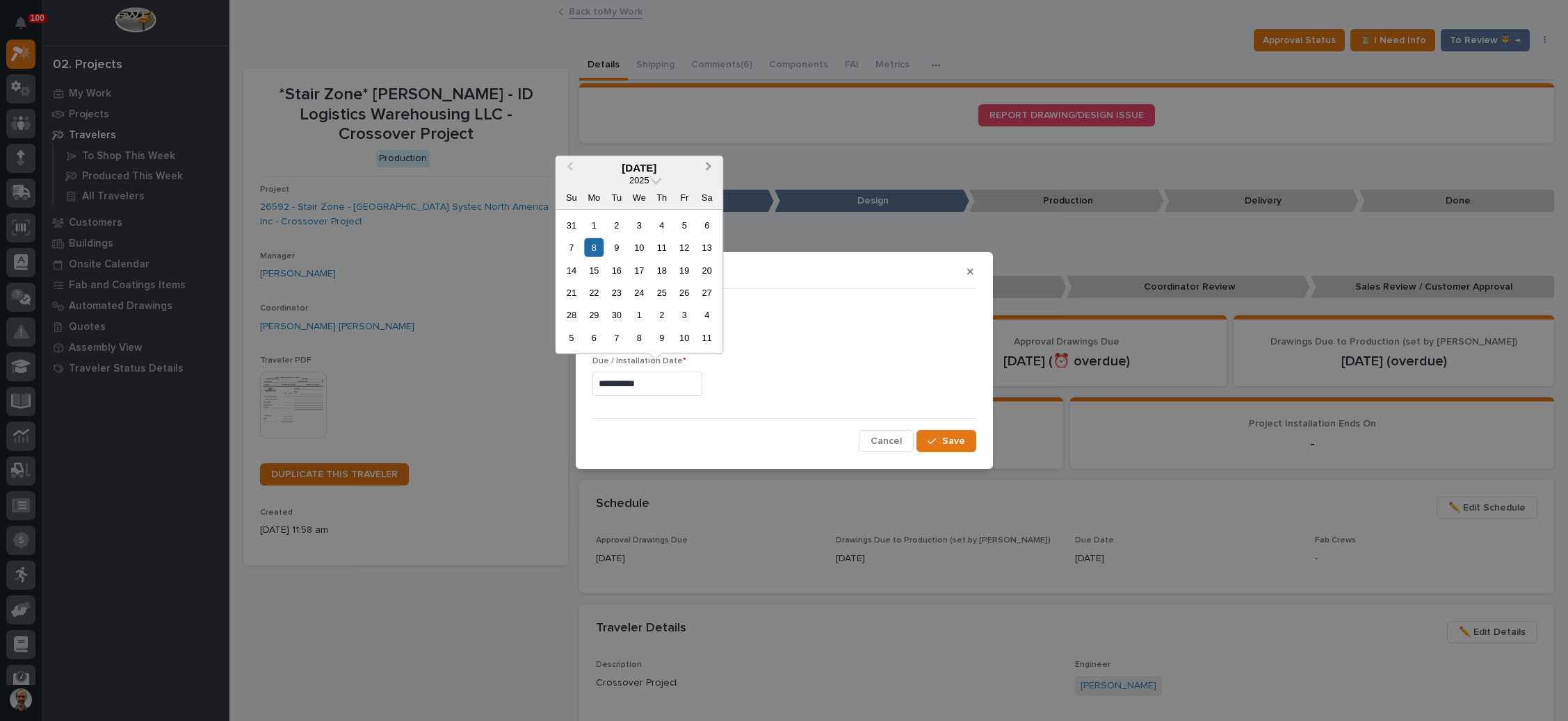
click at [708, 161] on button "Next Month" at bounding box center [709, 168] width 22 height 22
click at [573, 172] on button "Previous Month" at bounding box center [568, 168] width 22 height 22
click at [684, 269] on div "19" at bounding box center [684, 270] width 19 height 19
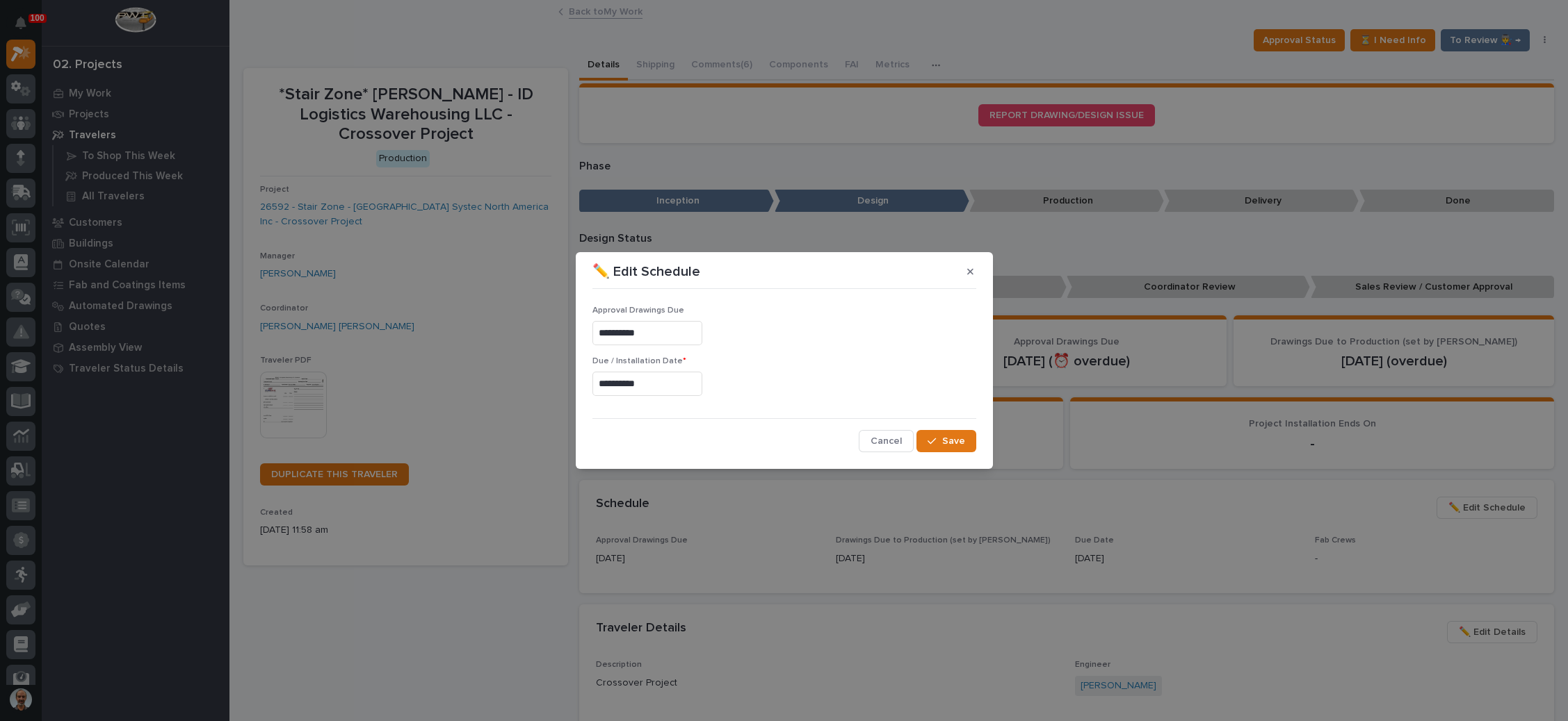
type input "**********"
click at [940, 437] on div "button" at bounding box center [934, 441] width 14 height 10
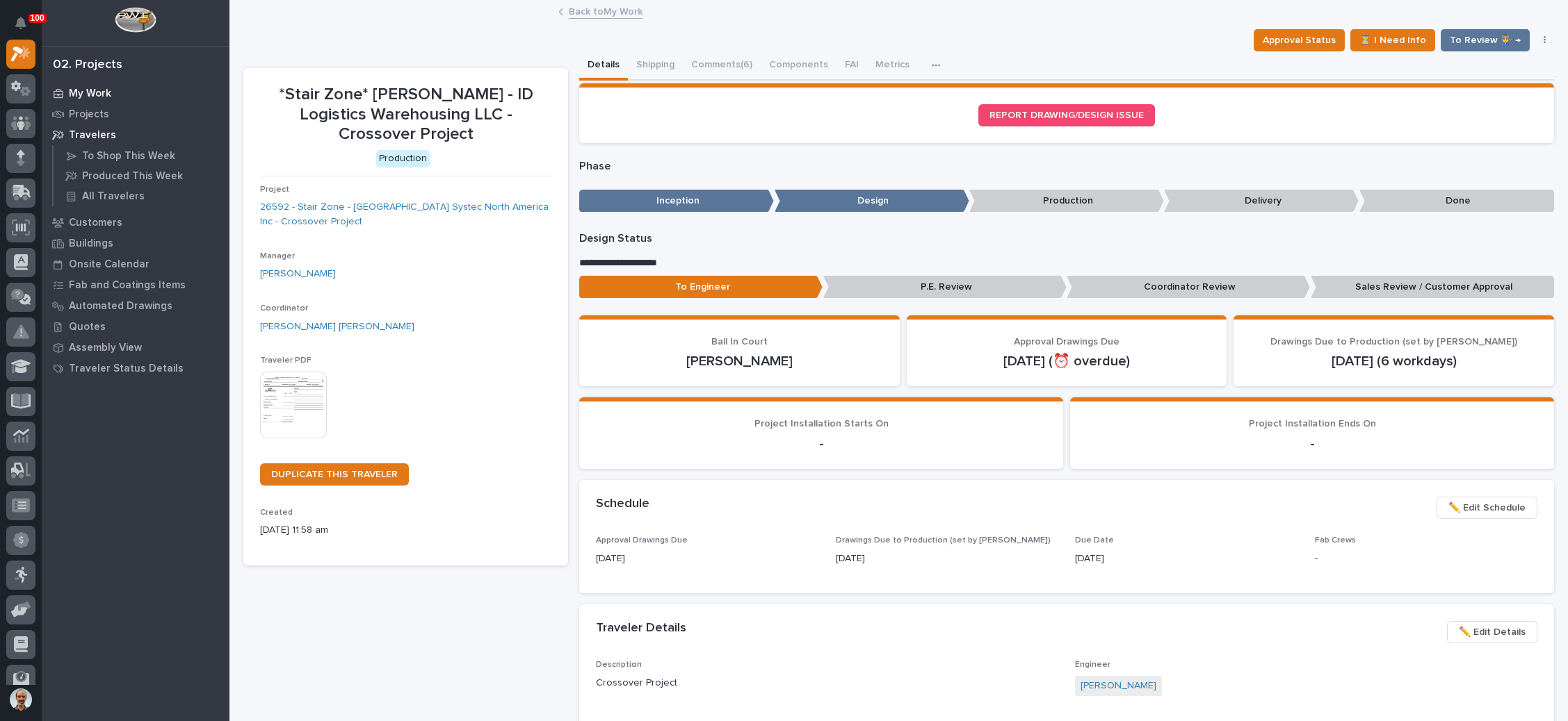
click at [88, 88] on p "My Work" at bounding box center [90, 93] width 43 height 12
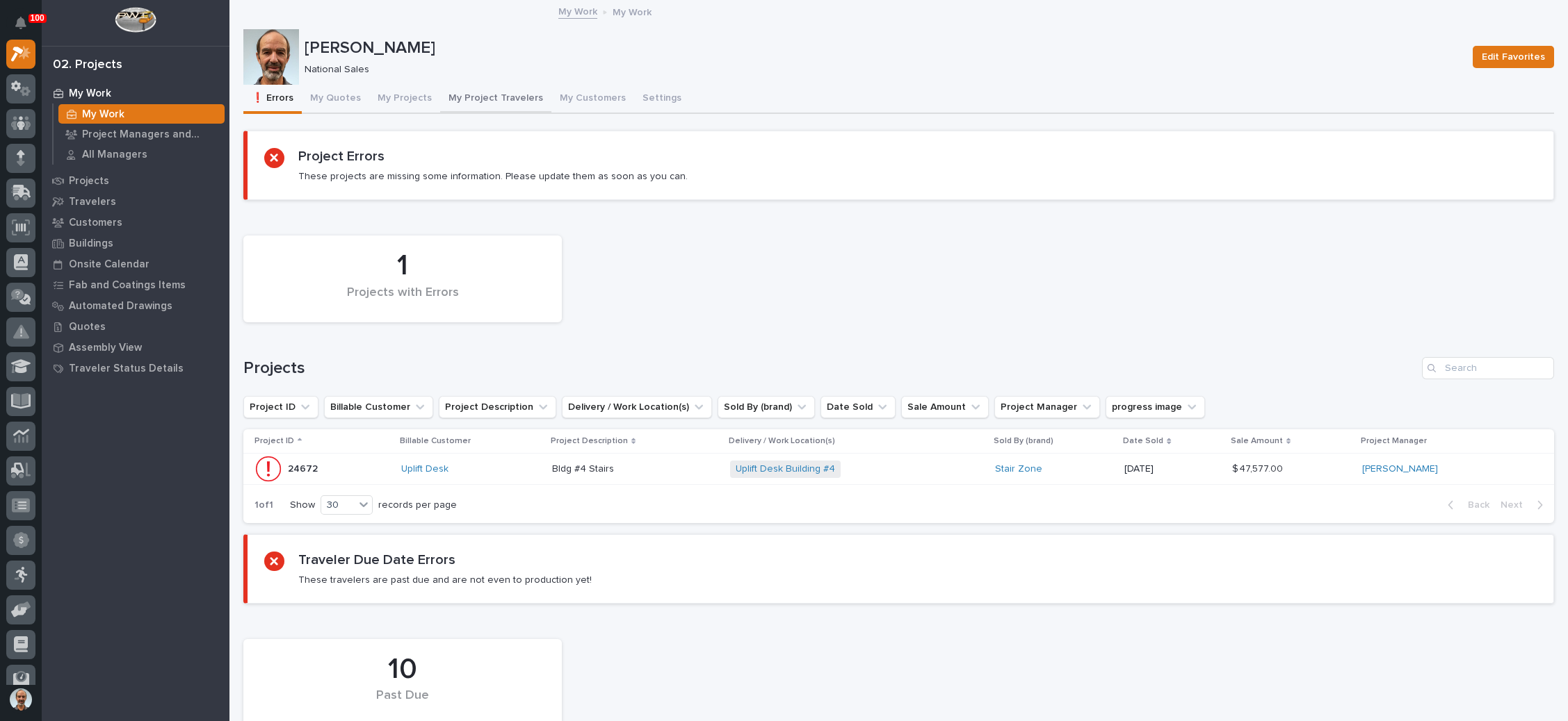
click at [499, 95] on button "My Project Travelers" at bounding box center [496, 100] width 111 height 29
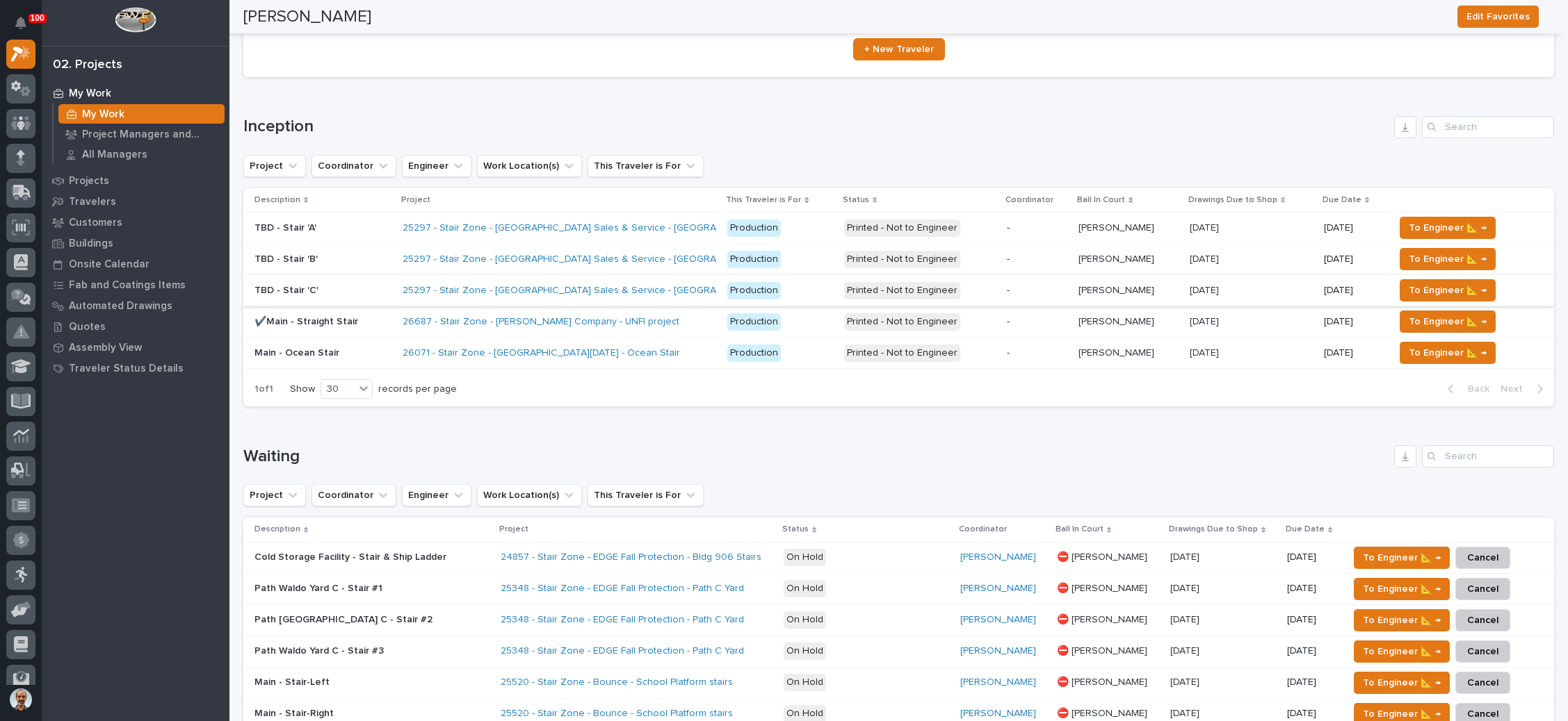
scroll to position [104, 0]
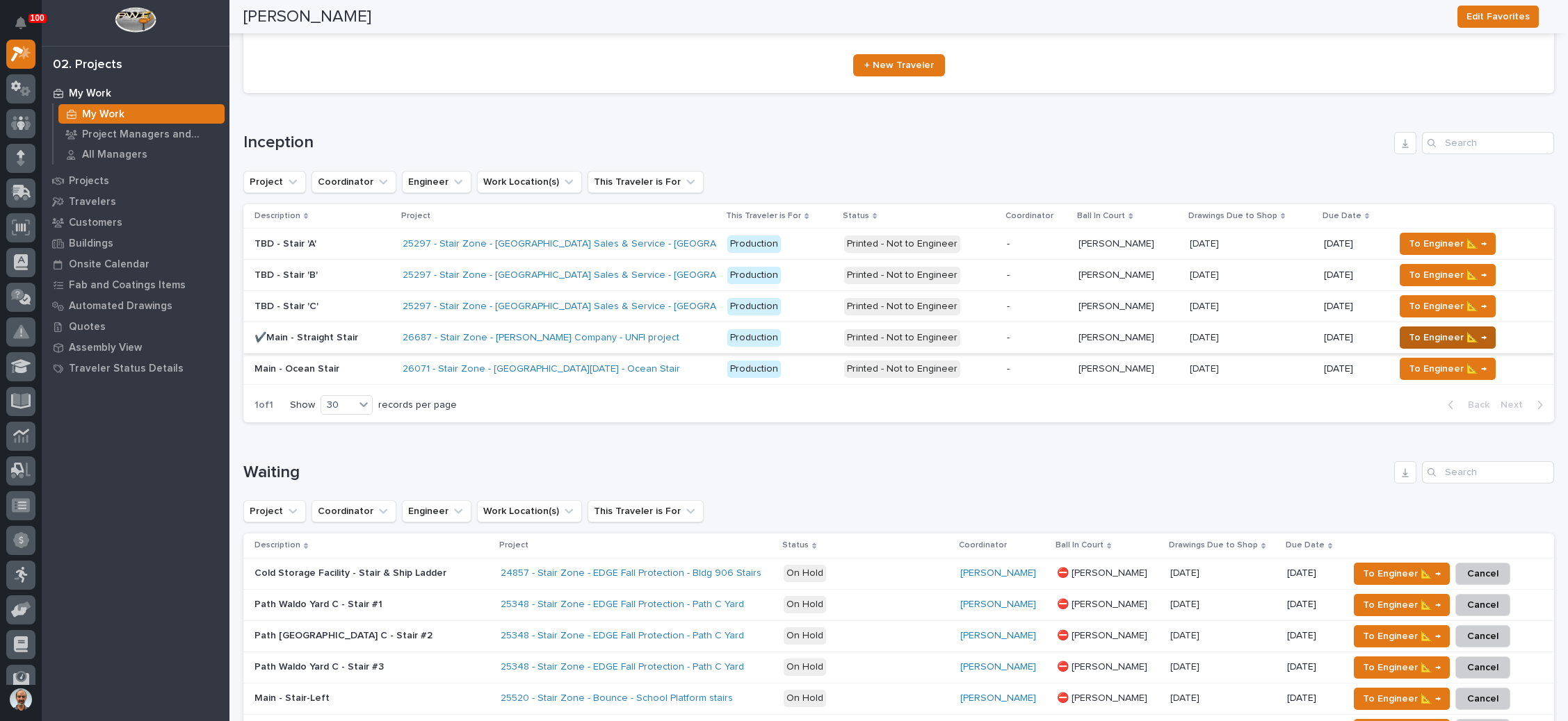
click at [1434, 334] on span "To Engineer 📐 →" at bounding box center [1447, 338] width 78 height 16
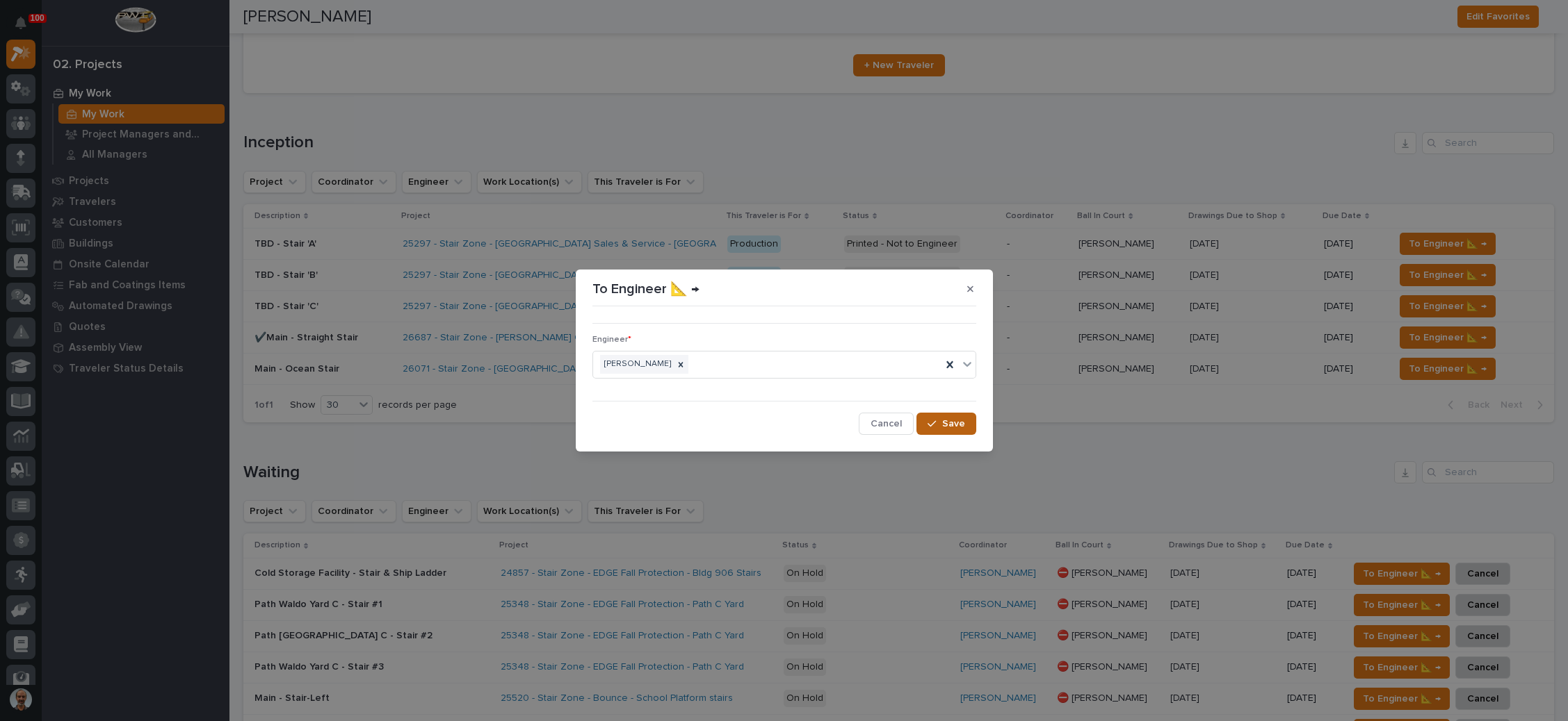
click at [939, 418] on button "Save" at bounding box center [946, 423] width 59 height 22
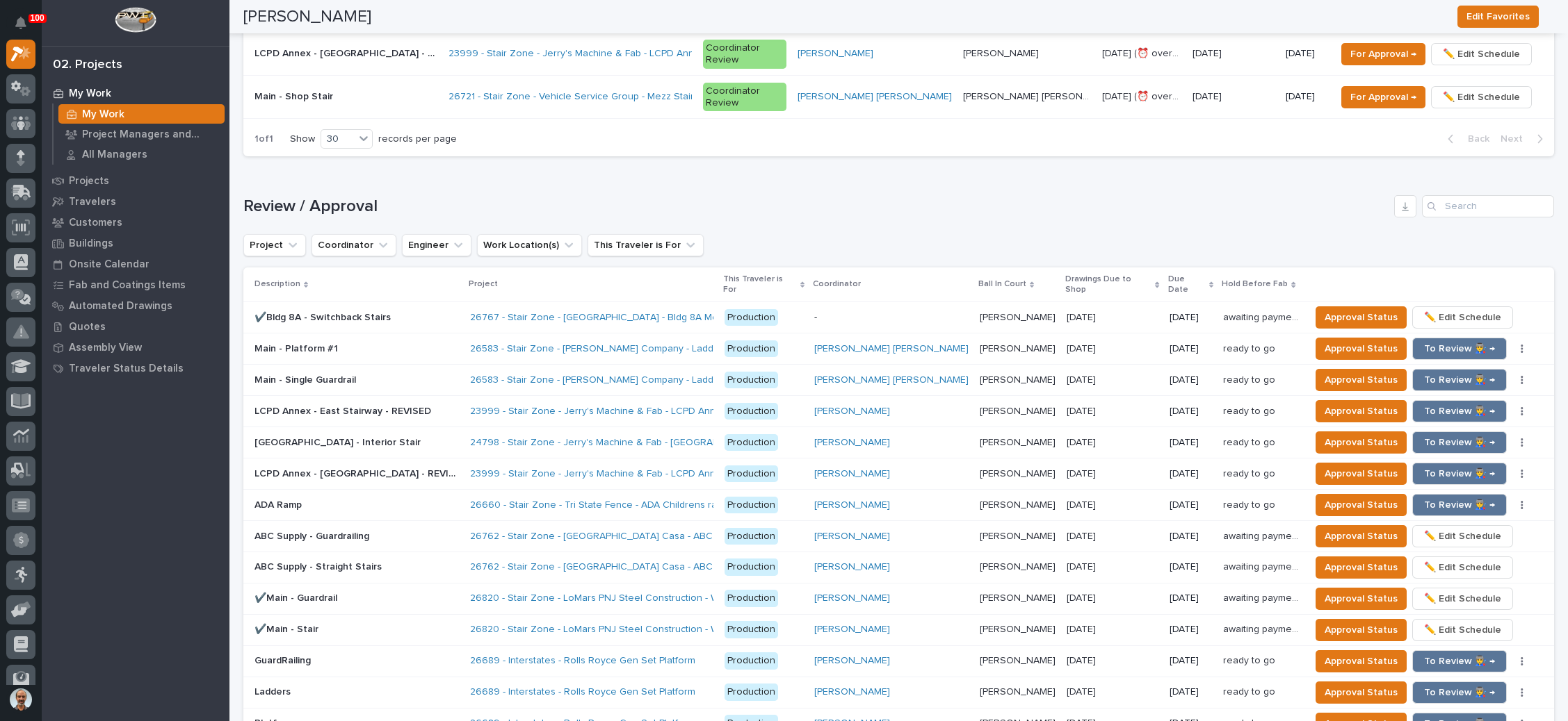
scroll to position [1355, 0]
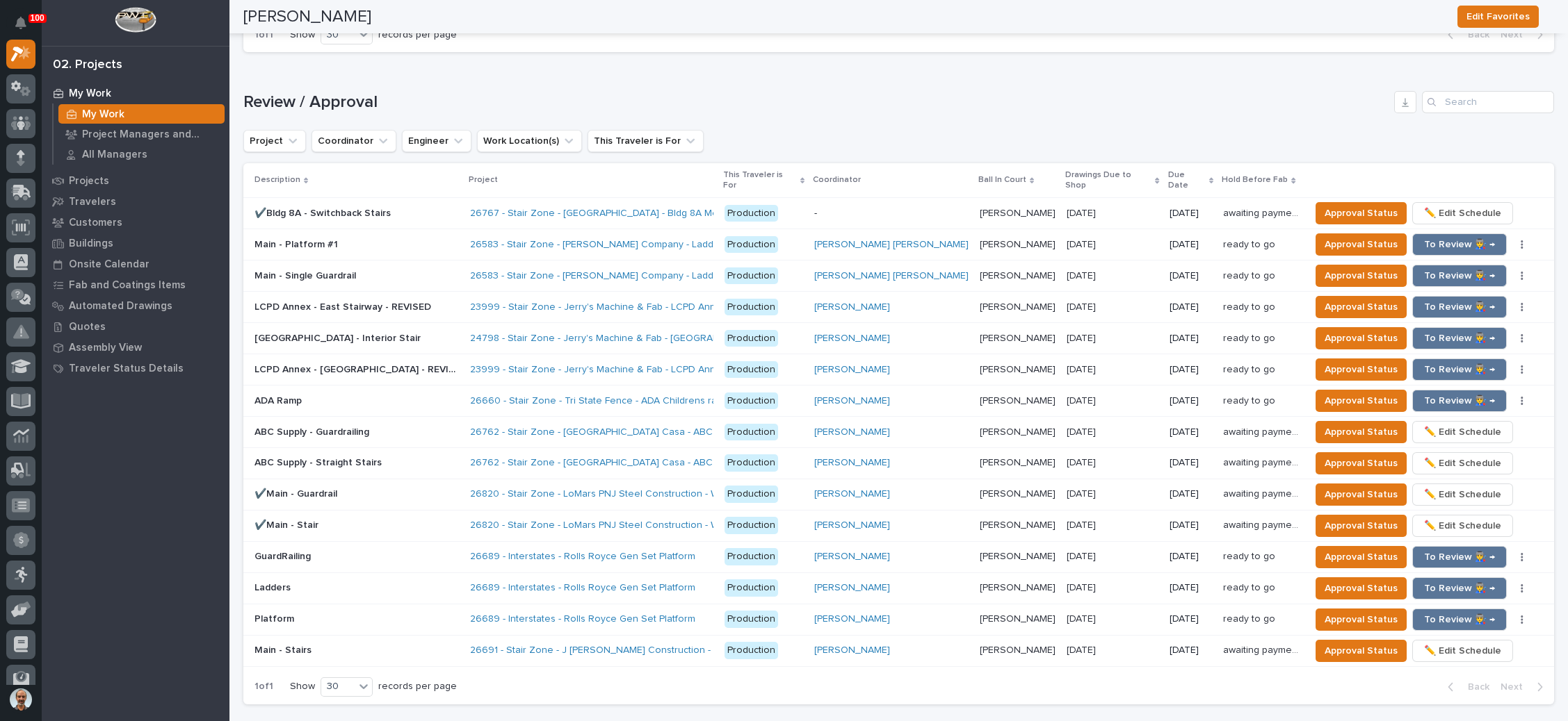
click at [1170, 396] on p "[DATE]" at bounding box center [1191, 401] width 43 height 11
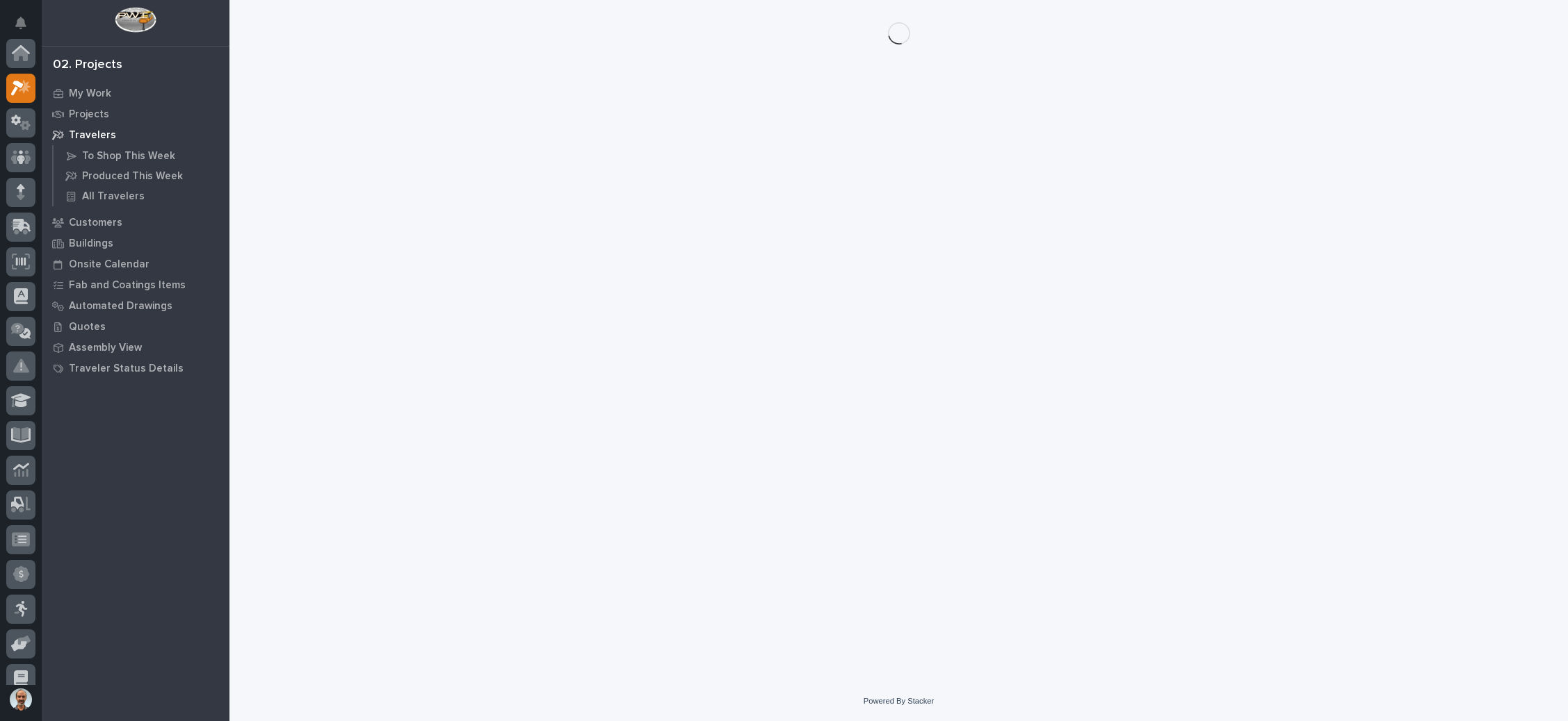
scroll to position [34, 0]
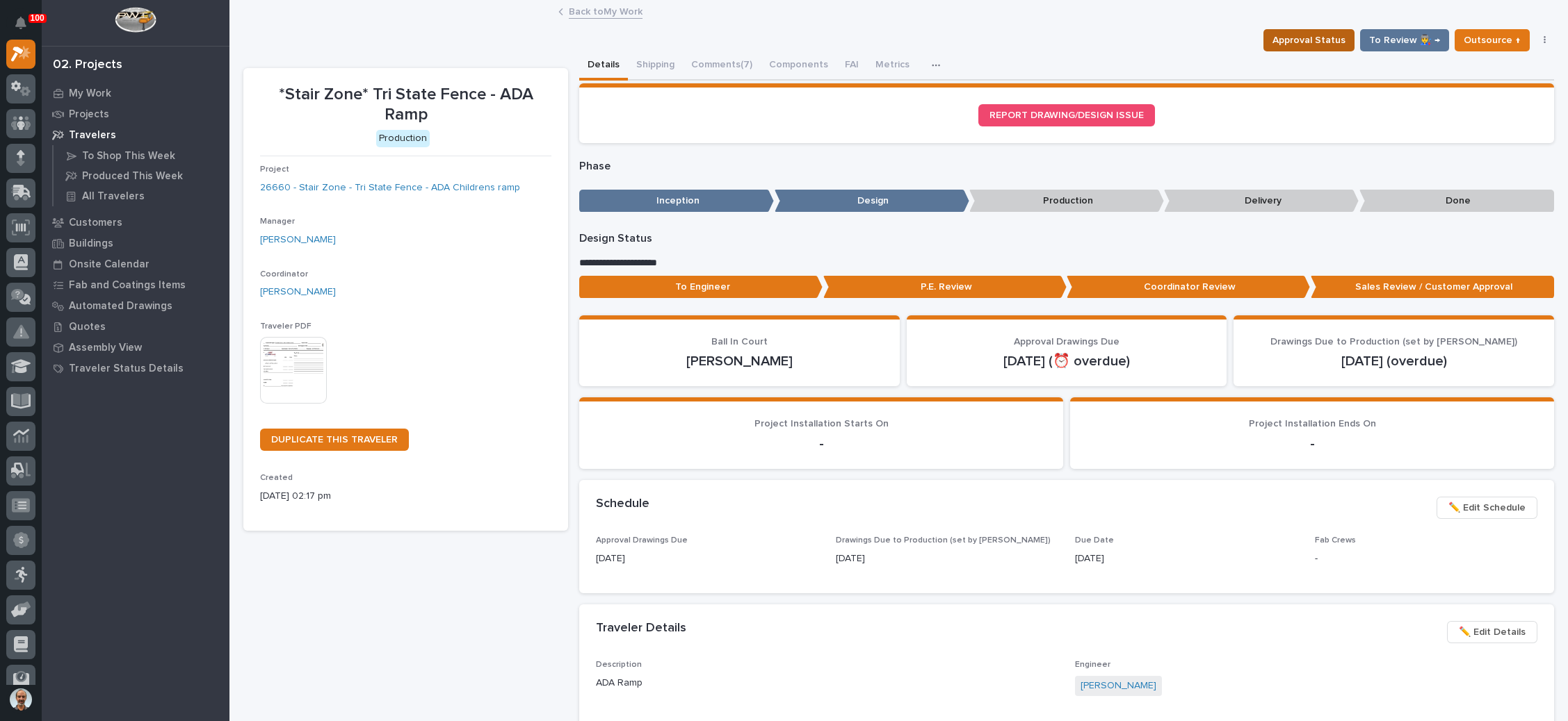
click at [1293, 32] on span "Approval Status" at bounding box center [1308, 40] width 73 height 16
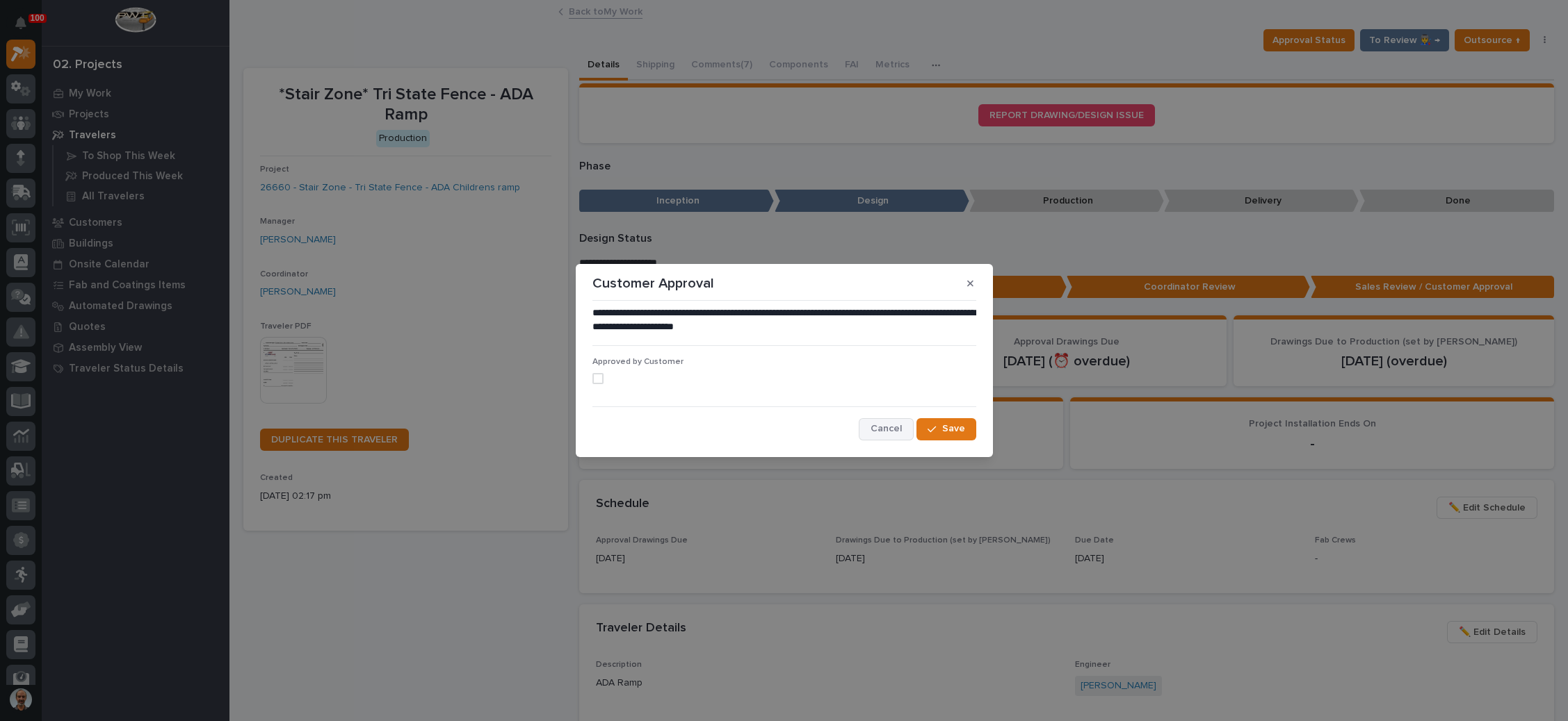
click at [883, 427] on span "Cancel" at bounding box center [886, 428] width 31 height 12
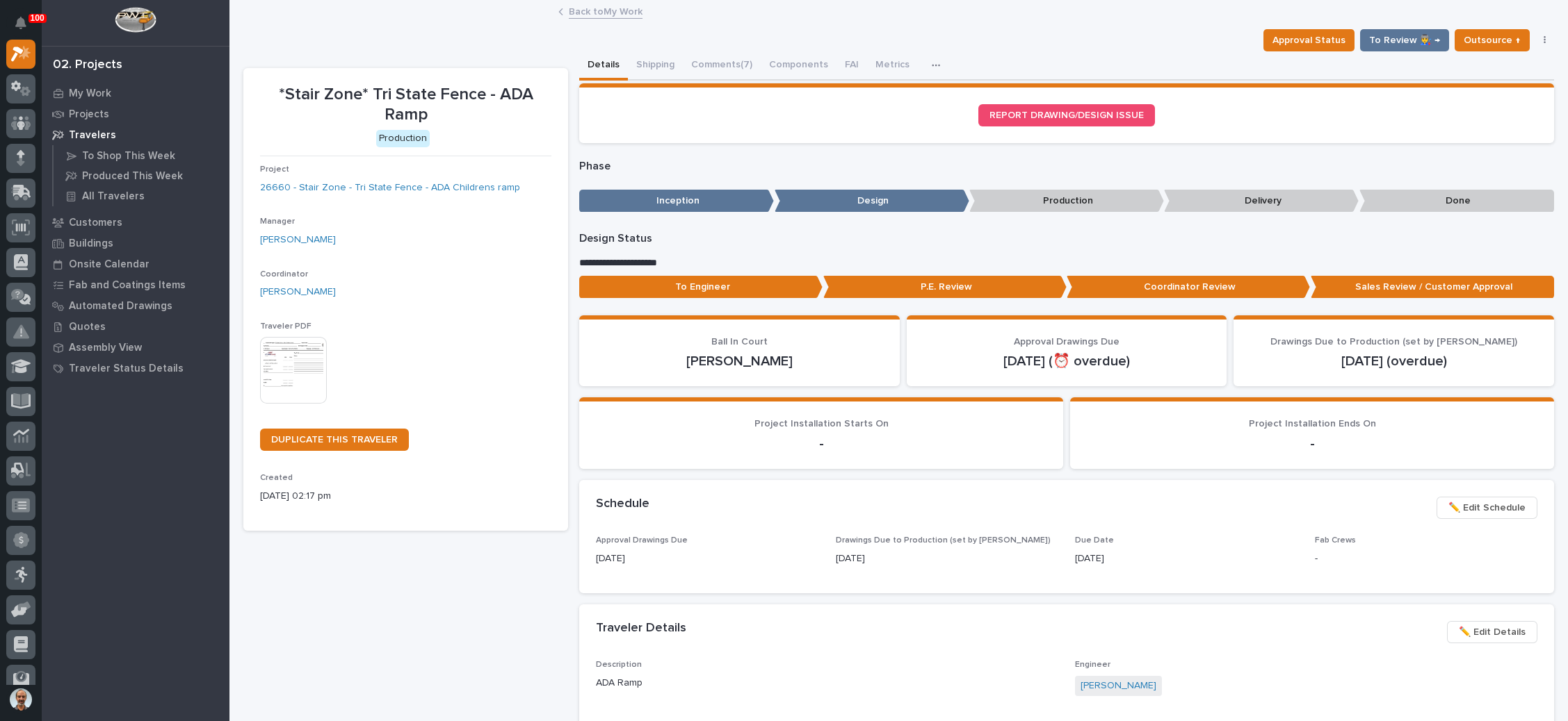
click at [604, 7] on link "Back to My Work" at bounding box center [605, 11] width 74 height 16
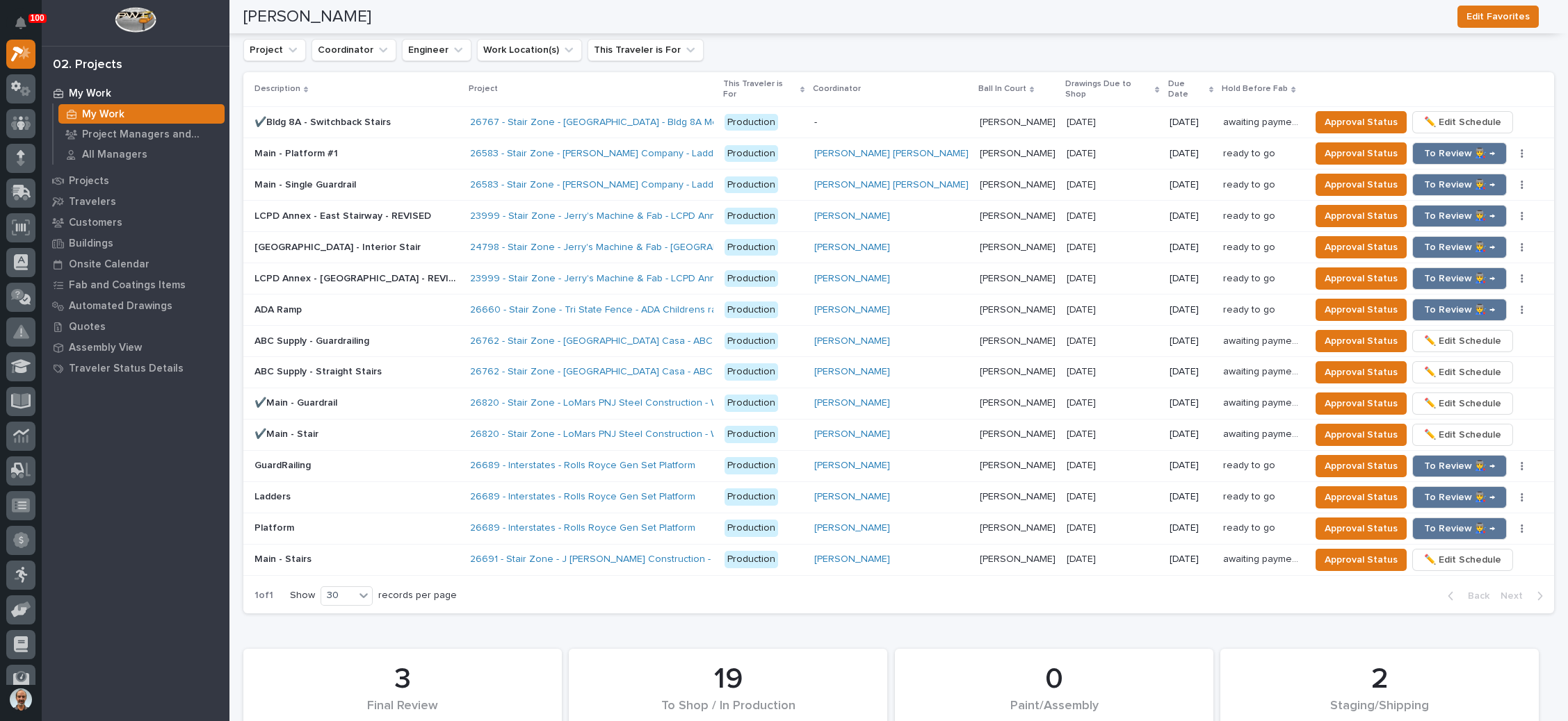
scroll to position [1459, 0]
